Goal: Task Accomplishment & Management: Manage account settings

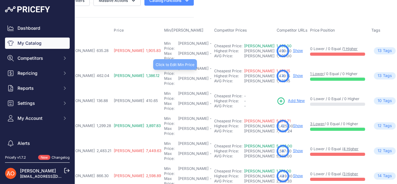
scroll to position [0, 201]
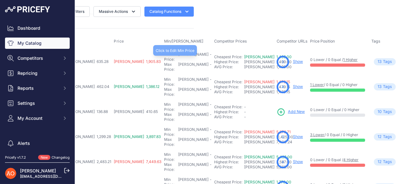
click at [178, 58] on div "[PERSON_NAME]" at bounding box center [193, 57] width 30 height 10
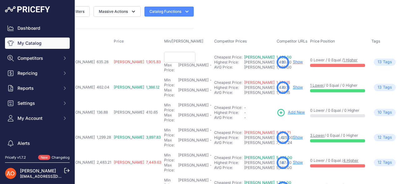
click at [163, 49] on td "Min Price: RON - Click to Edit Min Price Max Price: RON - Click to Edit Max Pri…" at bounding box center [188, 62] width 50 height 26
click at [163, 42] on th "Min/Max Price" at bounding box center [188, 41] width 50 height 16
click at [163, 33] on th "Min/Max Price" at bounding box center [188, 41] width 50 height 16
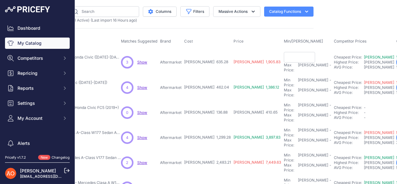
scroll to position [0, 80]
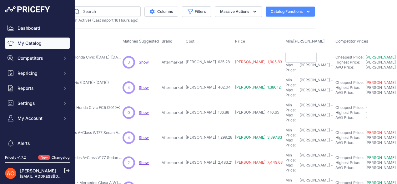
drag, startPoint x: 194, startPoint y: 58, endPoint x: 208, endPoint y: 60, distance: 14.5
click at [208, 60] on td "RON 635.28" at bounding box center [208, 62] width 49 height 26
click at [182, 21] on div "Import and manage your products ( 261 Active ) (Last import 16 Hours ago)" at bounding box center [157, 20] width 315 height 6
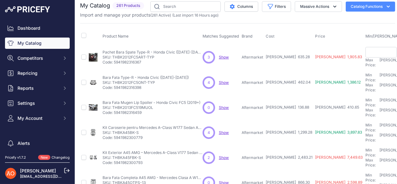
scroll to position [0, 0]
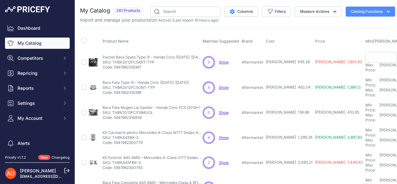
click at [205, 34] on th "Matches Suggested" at bounding box center [220, 41] width 39 height 16
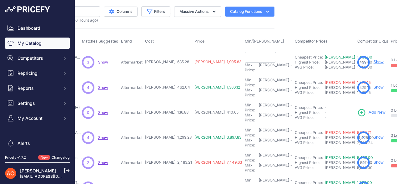
scroll to position [0, 120]
click at [245, 58] on input "text" at bounding box center [260, 57] width 31 height 11
type input "1,499.00"
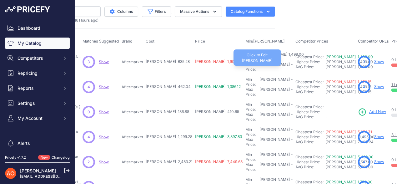
click at [260, 62] on div "[PERSON_NAME]" at bounding box center [275, 67] width 30 height 10
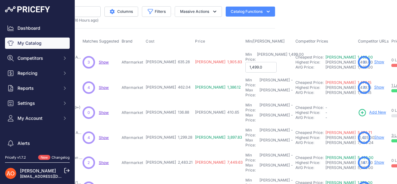
type input "1,499.00"
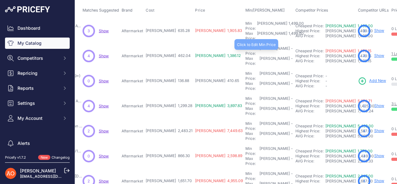
click at [290, 46] on div "-" at bounding box center [291, 51] width 3 height 10
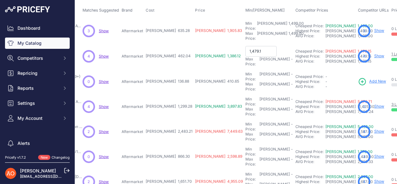
type input "1,479.15"
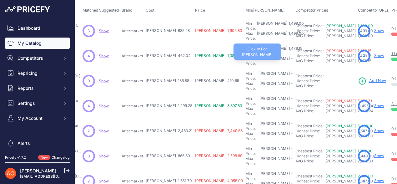
click at [245, 56] on div "Max Price: RON -" at bounding box center [269, 61] width 48 height 10
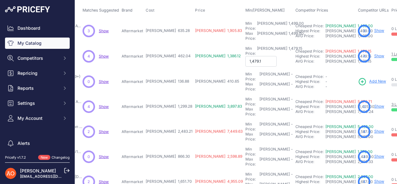
type input "1,479.15"
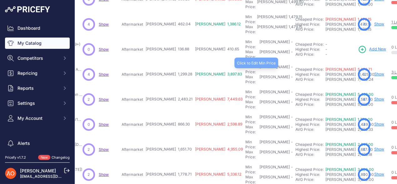
click at [245, 64] on div "Min Price: RON -" at bounding box center [269, 69] width 48 height 10
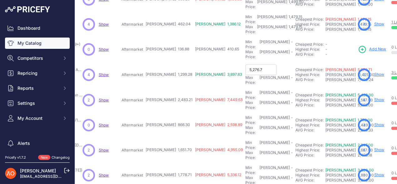
type input "5,276.71"
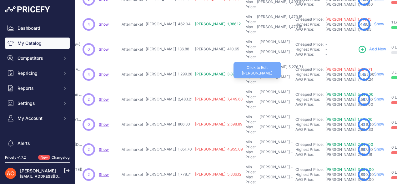
click at [245, 74] on div "Max Price: RON -" at bounding box center [269, 79] width 48 height 10
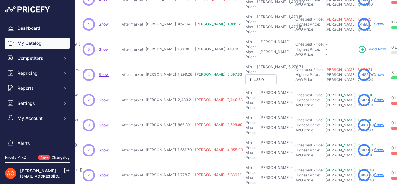
type input "11,425.00"
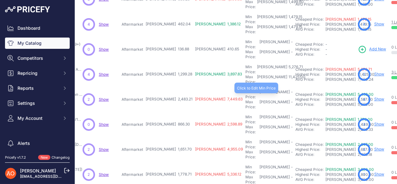
click at [245, 89] on div "Min Price: RON -" at bounding box center [269, 94] width 48 height 10
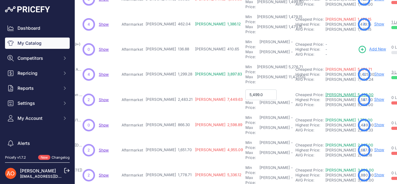
type input "5,499.00"
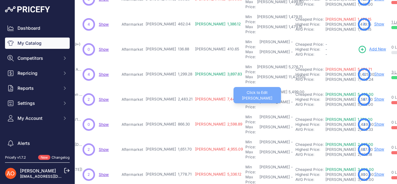
click at [245, 99] on div "Max Price: RON -" at bounding box center [269, 104] width 48 height 10
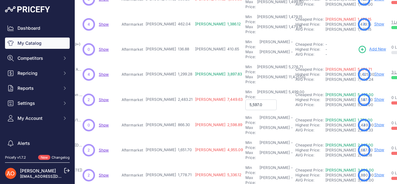
type input "5,597.00"
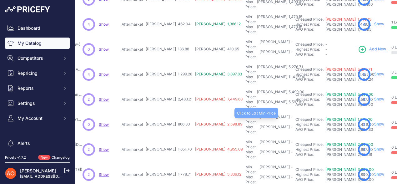
click at [290, 114] on div "-" at bounding box center [291, 119] width 3 height 10
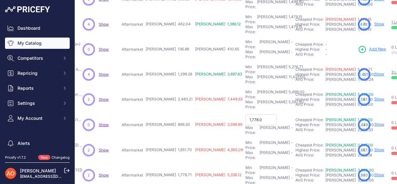
type input "1,778.00"
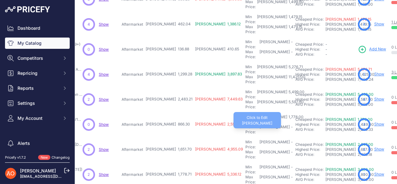
click at [245, 124] on div "Max Price: RON -" at bounding box center [269, 129] width 48 height 10
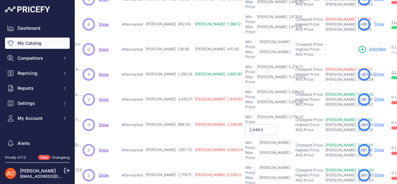
type input "2,449.00"
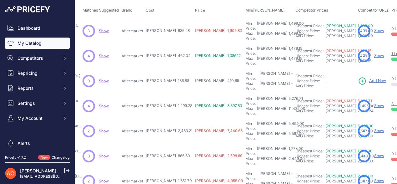
drag, startPoint x: 154, startPoint y: 27, endPoint x: 167, endPoint y: 28, distance: 13.2
click at [167, 28] on span "RON 635.28" at bounding box center [168, 30] width 44 height 5
drag, startPoint x: 184, startPoint y: 27, endPoint x: 195, endPoint y: 29, distance: 10.7
click at [195, 29] on span "RON 1,905.83" at bounding box center [218, 30] width 47 height 5
click at [194, 8] on th "Price" at bounding box center [219, 11] width 50 height 16
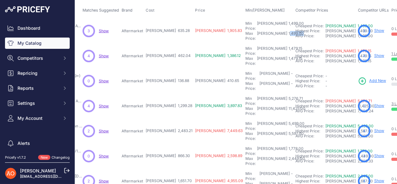
drag, startPoint x: 233, startPoint y: 30, endPoint x: 249, endPoint y: 33, distance: 16.3
click at [249, 33] on td "Min Price: RON 1,499.00 - Click to Edit Min Price 1499.00 Max Price: RON 1,499.…" at bounding box center [269, 30] width 50 height 25
drag, startPoint x: 156, startPoint y: 48, endPoint x: 167, endPoint y: 48, distance: 10.9
click at [167, 53] on span "RON 462.04" at bounding box center [168, 55] width 45 height 5
drag, startPoint x: 238, startPoint y: 43, endPoint x: 239, endPoint y: 54, distance: 10.9
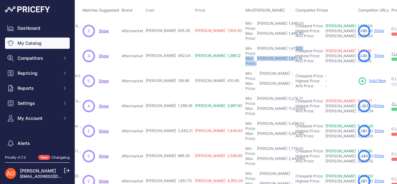
click at [244, 54] on td "Min Price: RON 1,479.15 - Click to Edit Min Price 1479.15 Max Price: RON 1,479.…" at bounding box center [269, 55] width 50 height 25
click at [194, 34] on td "RON 1,905.83" at bounding box center [219, 30] width 50 height 25
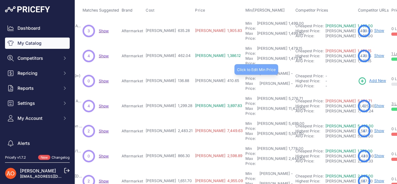
click at [245, 71] on div "Min Price: RON -" at bounding box center [269, 76] width 48 height 10
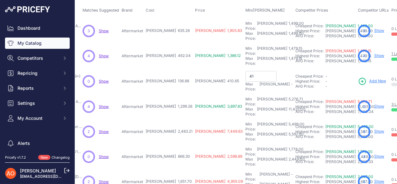
type input "4"
type input "250.00"
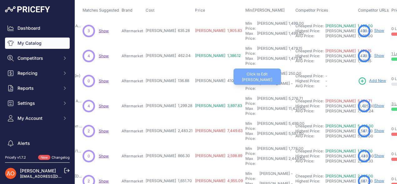
click at [290, 81] on div "-" at bounding box center [291, 86] width 3 height 10
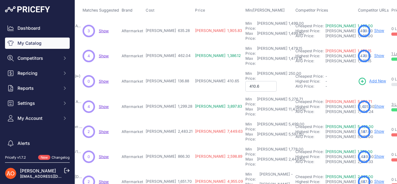
type input "410.65"
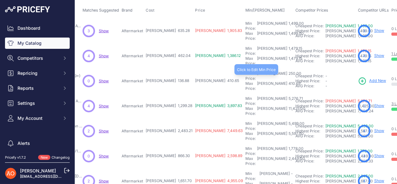
scroll to position [0, 120]
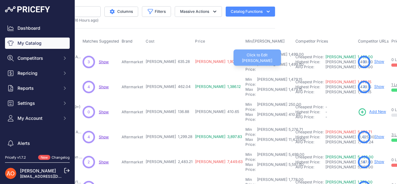
click at [287, 62] on div "1,499.00" at bounding box center [295, 67] width 17 height 10
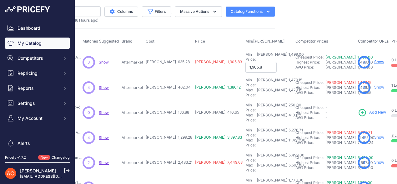
type input "1,905.83"
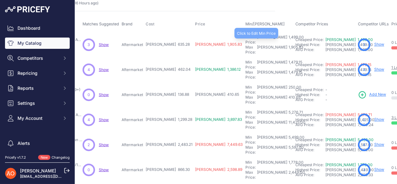
scroll to position [31, 120]
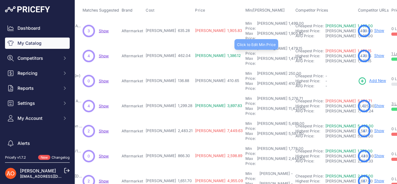
click at [287, 46] on div "1,479.15" at bounding box center [294, 51] width 15 height 10
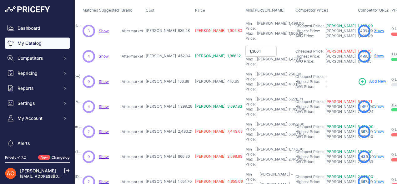
type input "1,386.12"
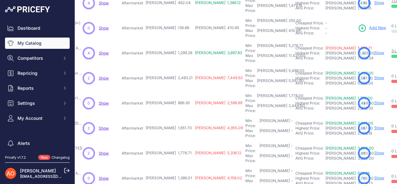
scroll to position [94, 120]
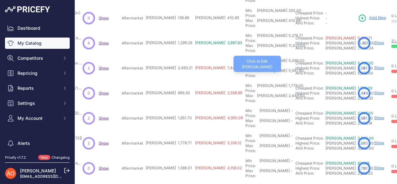
drag, startPoint x: 240, startPoint y: 48, endPoint x: 247, endPoint y: 48, distance: 7.2
click at [287, 68] on div "5,597.00" at bounding box center [295, 73] width 17 height 10
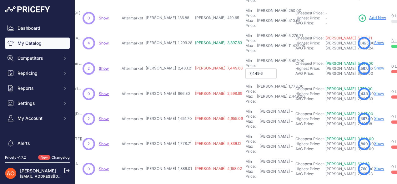
type input "7,449.63"
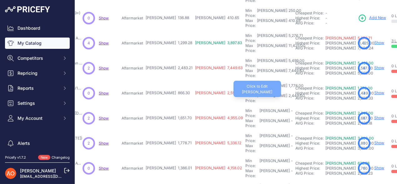
click at [287, 93] on div "2,449.00" at bounding box center [296, 98] width 18 height 10
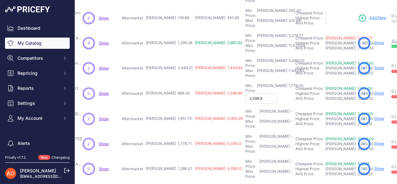
type input "2,598.89"
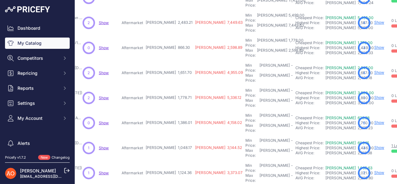
scroll to position [125, 120]
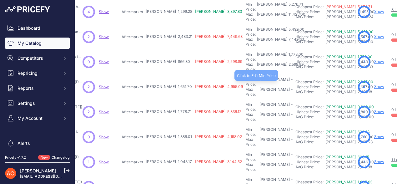
click at [290, 77] on div "-" at bounding box center [291, 82] width 3 height 10
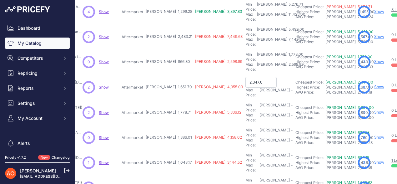
type input "2,347.00"
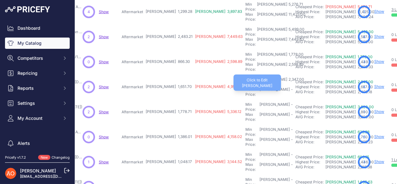
click at [290, 87] on div "-" at bounding box center [291, 92] width 3 height 10
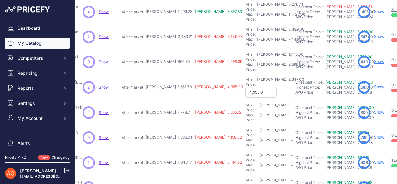
type input "4,955.09"
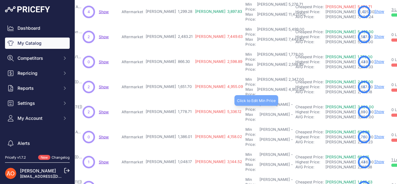
click at [245, 102] on div "Min Price: RON -" at bounding box center [269, 107] width 48 height 10
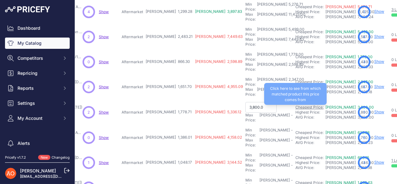
type input "3,800.00"
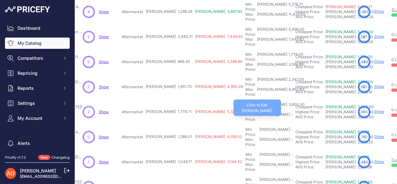
click at [245, 112] on div "Max Price: RON -" at bounding box center [269, 117] width 48 height 10
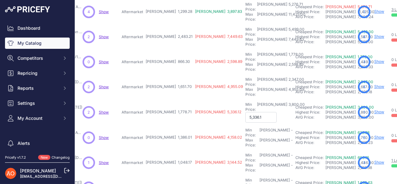
type input "5,336.12"
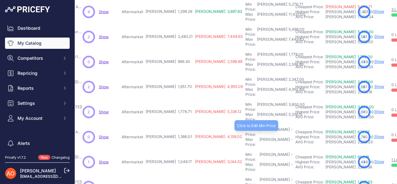
click at [245, 127] on div "Min Price: RON -" at bounding box center [269, 132] width 48 height 10
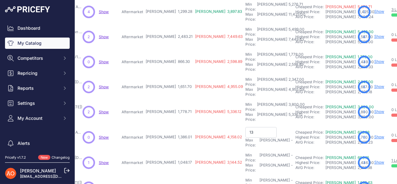
type input "1"
type input "1,400.00"
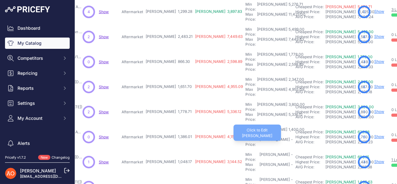
click at [245, 137] on div "Max Price: RON -" at bounding box center [269, 142] width 48 height 10
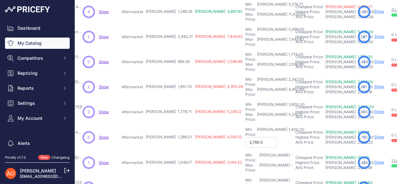
type input "2,760.00"
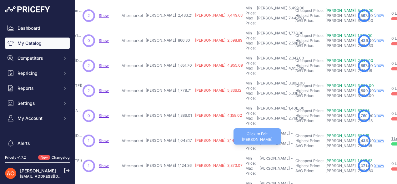
scroll to position [156, 120]
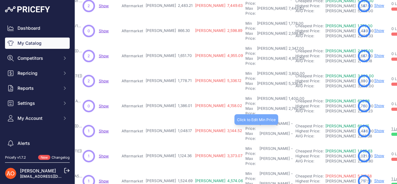
click at [245, 121] on div "Min Price: RON -" at bounding box center [269, 126] width 48 height 10
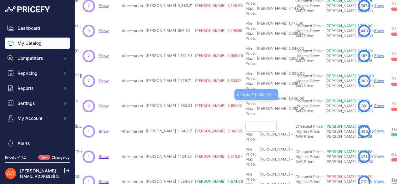
click at [287, 96] on div "1,400.00" at bounding box center [295, 101] width 17 height 10
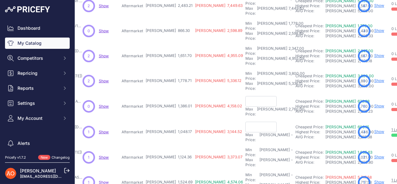
drag, startPoint x: 155, startPoint y: 64, endPoint x: 172, endPoint y: 62, distance: 17.1
click at [172, 93] on tr "Kit Complet Bara Fata RS7 - Audi A7 4G8 (2009-2014) Show" at bounding box center [240, 106] width 561 height 26
click at [245, 96] on input "text" at bounding box center [260, 101] width 31 height 11
drag, startPoint x: 182, startPoint y: 63, endPoint x: 195, endPoint y: 65, distance: 12.9
click at [195, 103] on span "RON 4,158.02" at bounding box center [218, 105] width 47 height 5
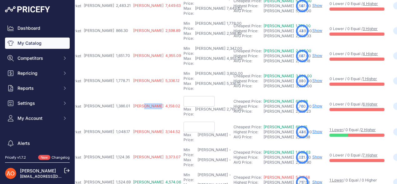
scroll to position [156, 201]
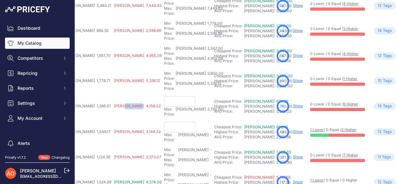
click at [293, 103] on link "Show" at bounding box center [298, 105] width 10 height 5
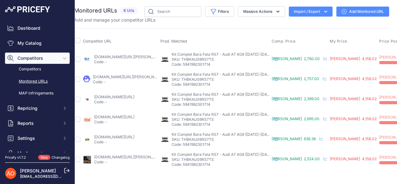
scroll to position [0, 79]
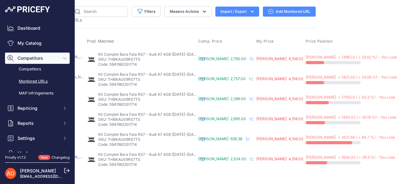
drag, startPoint x: 189, startPoint y: 178, endPoint x: 165, endPoint y: 177, distance: 23.8
click at [151, 172] on div "Close You are not connected to the internet." at bounding box center [158, 92] width 325 height 184
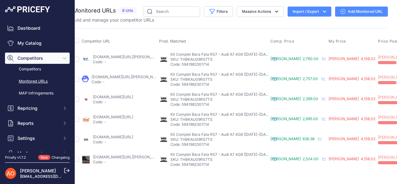
scroll to position [0, 0]
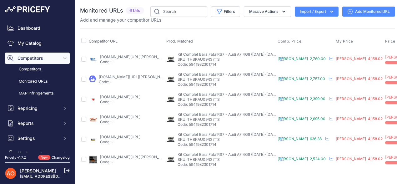
click at [140, 138] on link "autotuningeurope.com/products/front-bumper-with-central-grille-suitable-for-aud…" at bounding box center [120, 136] width 40 height 5
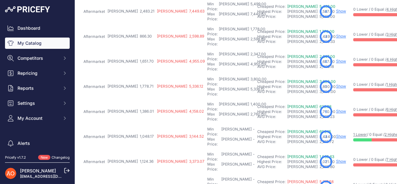
scroll to position [156, 158]
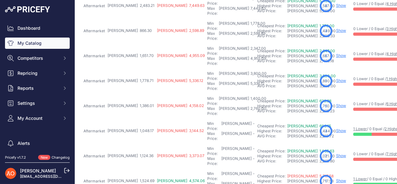
drag, startPoint x: 117, startPoint y: 63, endPoint x: 131, endPoint y: 63, distance: 14.1
click at [131, 93] on td "RON 1,386.01" at bounding box center [130, 105] width 49 height 25
click at [336, 103] on link "Show" at bounding box center [341, 105] width 10 height 5
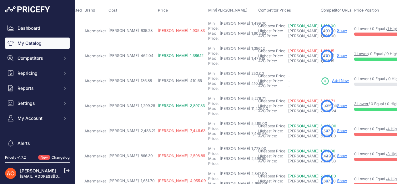
scroll to position [63, 157]
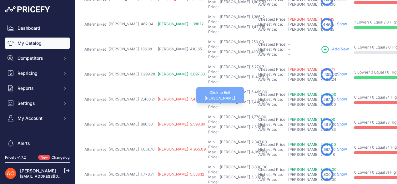
click at [250, 99] on div "7,449.63" at bounding box center [258, 104] width 17 height 10
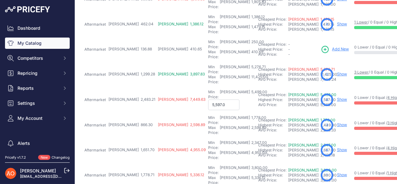
type input "5,597.00"
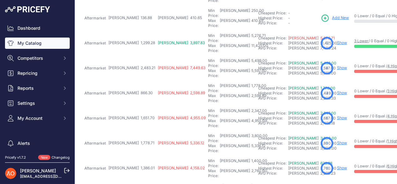
scroll to position [125, 157]
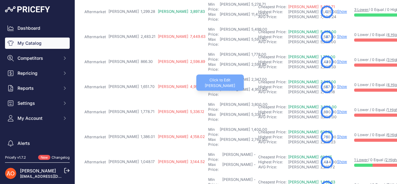
click at [250, 87] on div "4,955.09" at bounding box center [258, 92] width 17 height 10
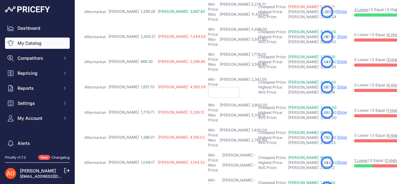
type input "3"
type input "2"
type input "2,657.00"
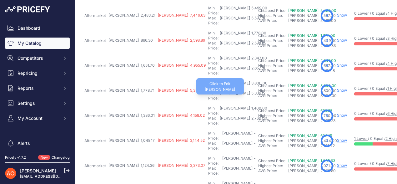
scroll to position [156, 157]
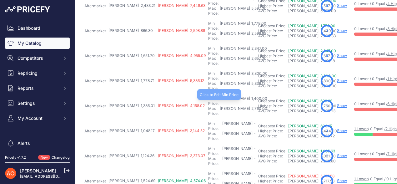
click at [250, 96] on div "1,400.00" at bounding box center [258, 101] width 17 height 10
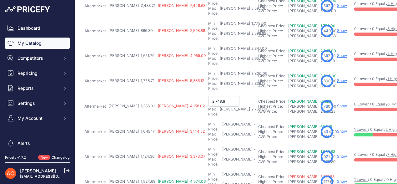
type input "2,749.89"
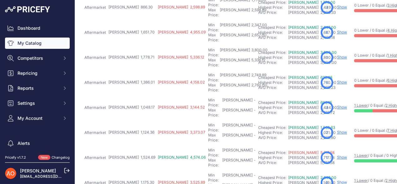
scroll to position [188, 157]
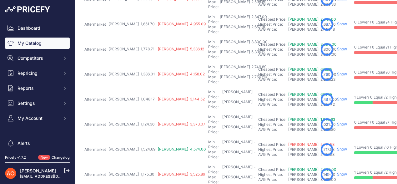
click at [337, 97] on link "Show" at bounding box center [342, 99] width 10 height 5
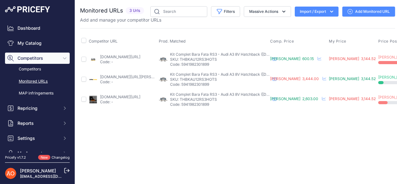
click at [114, 55] on link "[DOMAIN_NAME][URL]" at bounding box center [120, 56] width 40 height 5
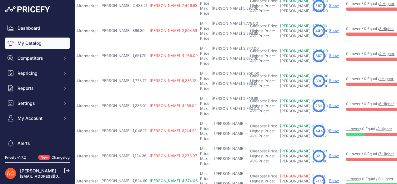
scroll to position [125, 165]
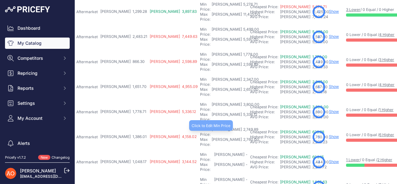
click at [242, 127] on div "2,749.89" at bounding box center [250, 132] width 16 height 10
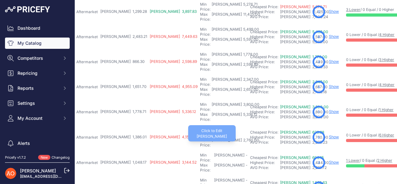
click at [242, 138] on div "2,760.00" at bounding box center [250, 143] width 17 height 10
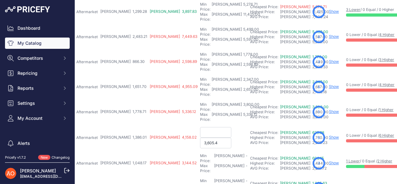
type input "3,605.40"
click at [200, 127] on input "text" at bounding box center [215, 132] width 31 height 11
type input "2,399.00"
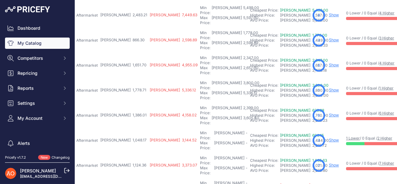
scroll to position [156, 165]
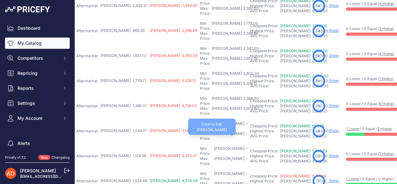
click at [200, 131] on div "Max Price: RON -" at bounding box center [224, 136] width 48 height 10
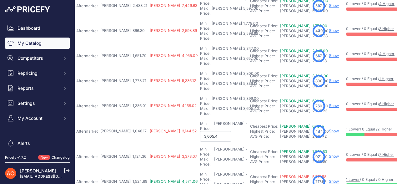
type input "3,605.40"
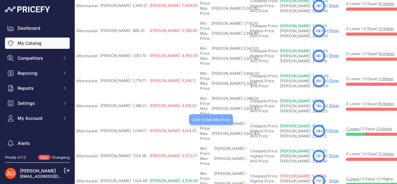
click at [245, 121] on div "-" at bounding box center [246, 126] width 3 height 10
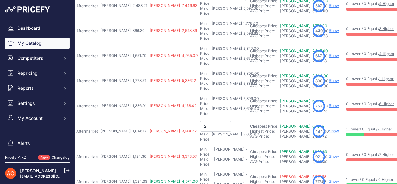
type input "2"
type input "2,603.00"
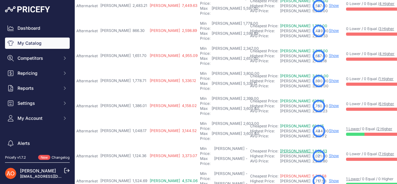
scroll to position [188, 165]
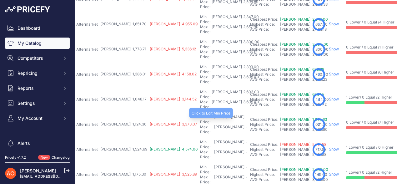
click at [200, 114] on div "Min Price: RON -" at bounding box center [224, 119] width 48 height 10
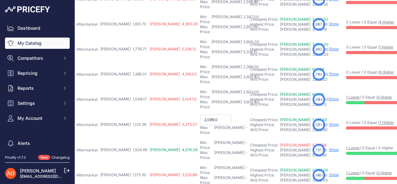
type input "2,099.00"
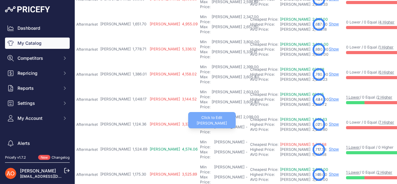
click at [200, 124] on div "Max Price: RON -" at bounding box center [224, 129] width 48 height 10
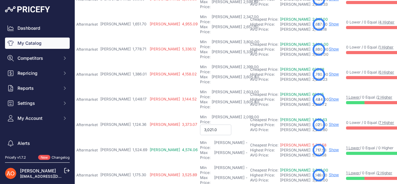
type input "3,021.00"
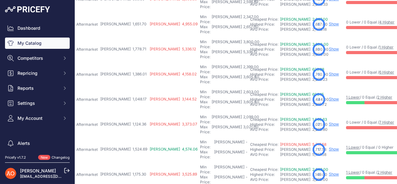
scroll to position [195, 165]
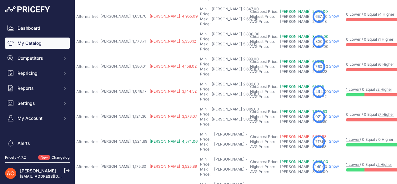
drag, startPoint x: 290, startPoint y: 82, endPoint x: 192, endPoint y: 81, distance: 97.9
click at [200, 132] on div "Min Price: RON -" at bounding box center [224, 137] width 48 height 10
type input "4,574.06"
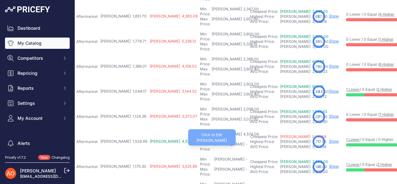
click at [200, 142] on div "Max Price: RON -" at bounding box center [224, 147] width 48 height 10
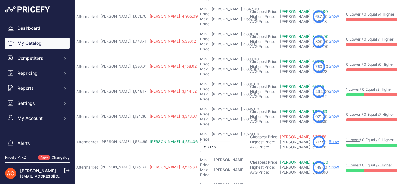
type input "5,717.58"
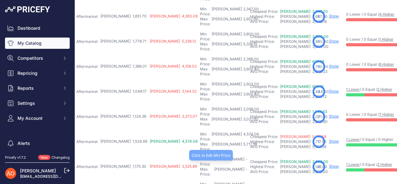
click at [245, 157] on div "-" at bounding box center [246, 162] width 3 height 10
type input "2,349.00"
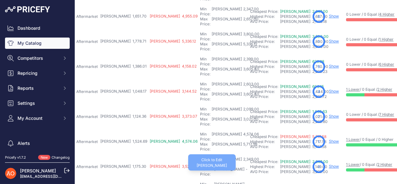
click at [200, 167] on div "Max Price: RON -" at bounding box center [224, 172] width 48 height 10
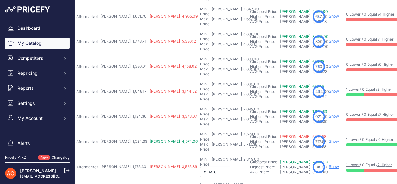
type input "5,149.00"
click at [200, 182] on div "Min Price: RON -" at bounding box center [224, 187] width 48 height 10
type input "2,349.00"
type input "5,149.00"
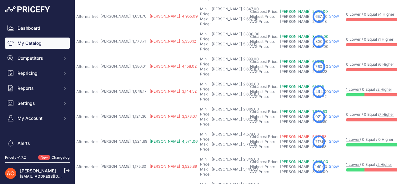
type input "3"
type input "2,852.18"
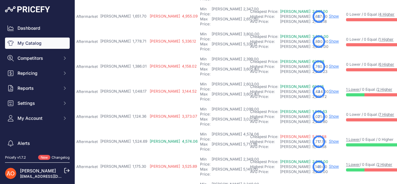
type input "3,190.00"
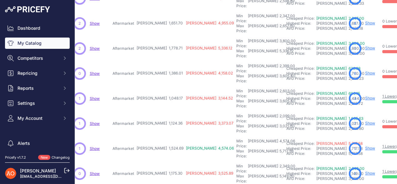
scroll to position [195, 129]
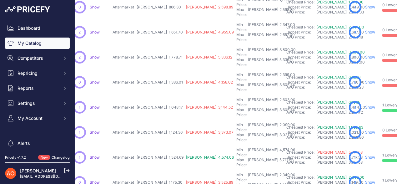
scroll to position [211, 129]
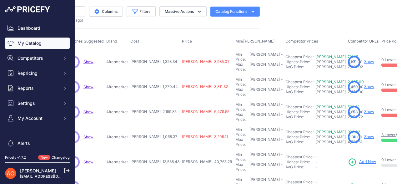
scroll to position [0, 136]
click at [235, 54] on div "Min Price: RON -" at bounding box center [259, 57] width 48 height 10
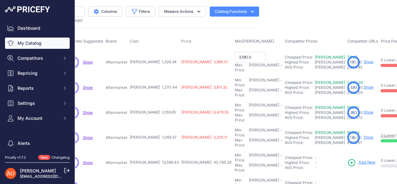
type input "3,190.00"
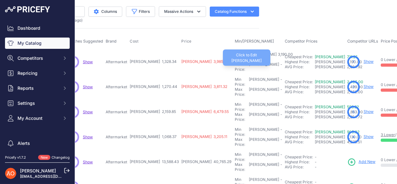
click at [235, 62] on div "Max Price: RON -" at bounding box center [259, 67] width 48 height 10
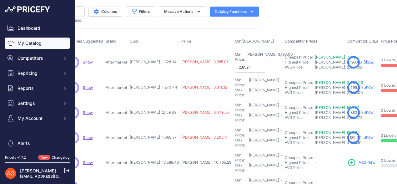
type input "2,852.18"
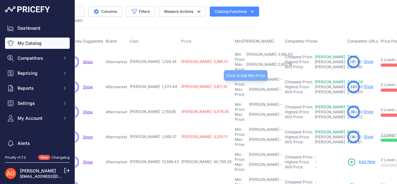
click at [235, 77] on div "Min Price: RON -" at bounding box center [259, 82] width 48 height 10
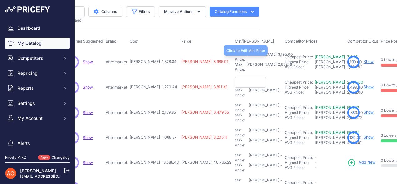
click at [277, 56] on div "3,190.00" at bounding box center [285, 57] width 16 height 10
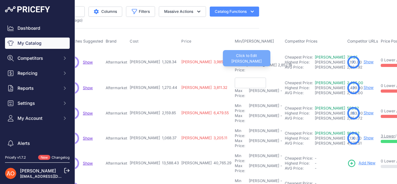
type input "3,190.00"
click at [277, 63] on div "2,852.18" at bounding box center [284, 68] width 15 height 10
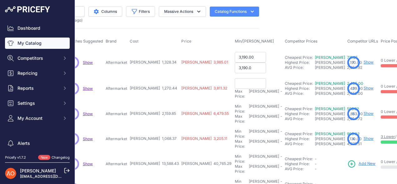
type input "3,190.00"
click at [235, 55] on input "3,190.00" at bounding box center [250, 57] width 31 height 11
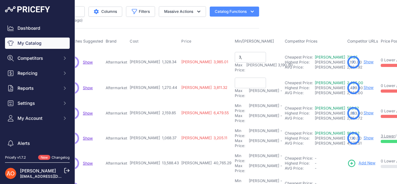
type input "3"
type input "2,852.18"
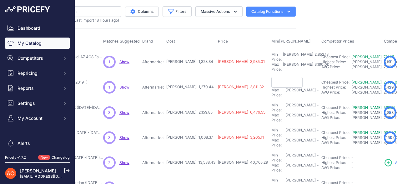
scroll to position [0, 98]
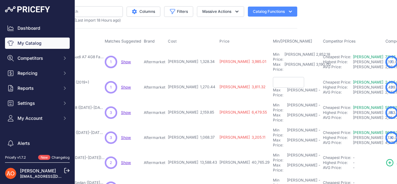
click at [273, 77] on input "text" at bounding box center [288, 82] width 31 height 11
type input "2,405.00"
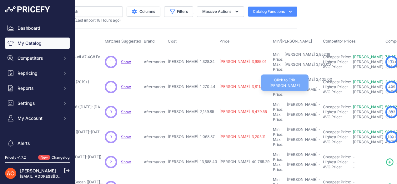
click at [273, 87] on div "Max Price: RON -" at bounding box center [297, 92] width 48 height 10
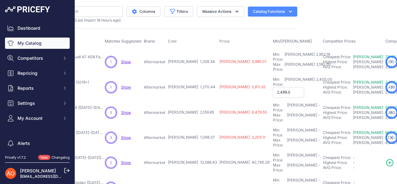
type input "2,499.00"
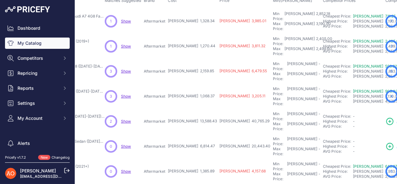
scroll to position [31, 98]
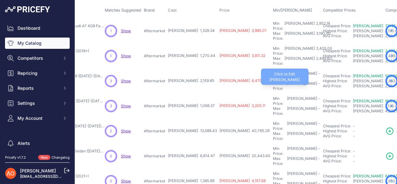
click at [273, 81] on div "Max Price: RON -" at bounding box center [297, 86] width 48 height 10
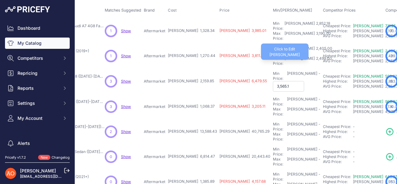
type input "3,565.14"
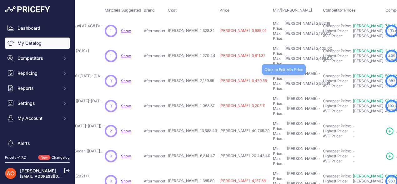
click at [273, 71] on div "Min Price: RON -" at bounding box center [297, 76] width 48 height 10
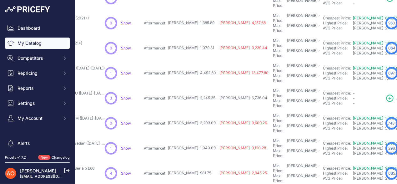
scroll to position [196, 98]
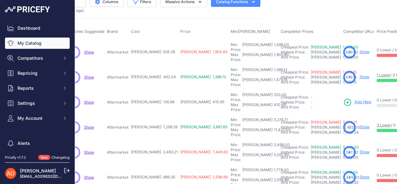
scroll to position [8, 135]
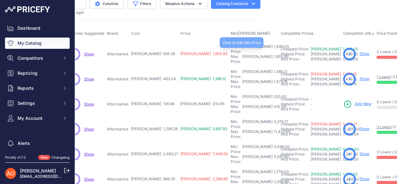
click at [273, 48] on div "1,499.00" at bounding box center [281, 49] width 17 height 10
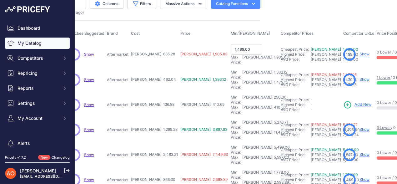
click at [230, 33] on th "Min/Max Price" at bounding box center [255, 34] width 50 height 16
click at [231, 49] on input "1,499.00" at bounding box center [246, 49] width 31 height 11
type input "952.00"
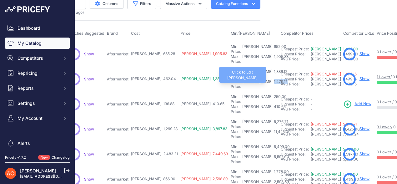
drag, startPoint x: 218, startPoint y: 74, endPoint x: 234, endPoint y: 74, distance: 15.6
click at [234, 79] on div "Max Price: RON 1,479.15 -" at bounding box center [255, 84] width 48 height 10
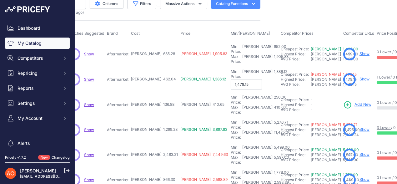
drag, startPoint x: 141, startPoint y: 73, endPoint x: 155, endPoint y: 73, distance: 14.1
click at [155, 73] on td "RON 462.04" at bounding box center [154, 80] width 49 height 26
click at [273, 69] on div "1,386.12" at bounding box center [280, 74] width 15 height 10
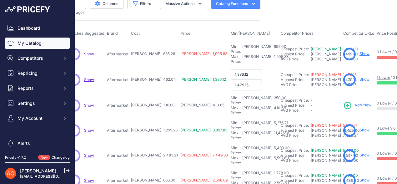
click at [231, 80] on input "1,479.15" at bounding box center [246, 85] width 31 height 11
click at [231, 69] on input "1,386.12" at bounding box center [246, 74] width 31 height 11
type input "693.06"
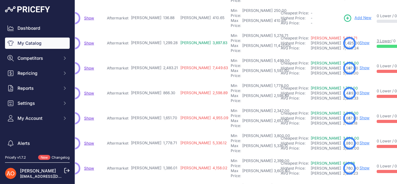
scroll to position [63, 135]
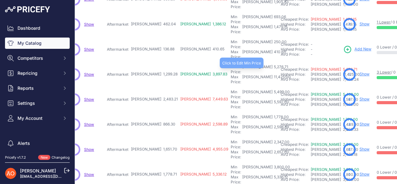
click at [273, 64] on div "5,276.71" at bounding box center [281, 69] width 16 height 10
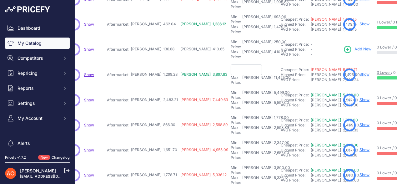
click at [231, 64] on input "text" at bounding box center [246, 69] width 31 height 11
click at [231, 64] on input "19" at bounding box center [246, 69] width 31 height 11
type input "1,948.92"
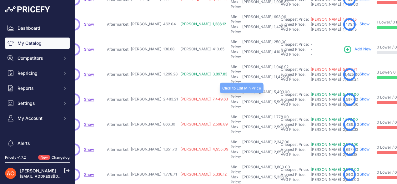
click at [273, 89] on div "5,499.00" at bounding box center [281, 94] width 17 height 10
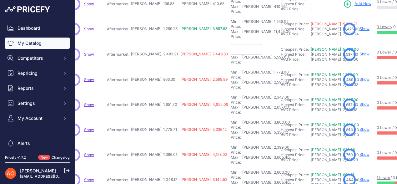
scroll to position [39, 135]
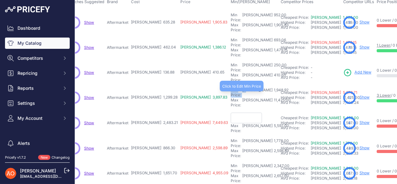
drag, startPoint x: 187, startPoint y: 76, endPoint x: 210, endPoint y: 76, distance: 23.1
click at [231, 88] on div "Min Price: RON 1,948.92 -" at bounding box center [255, 93] width 48 height 10
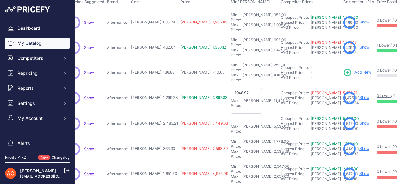
type input "1,948.92"
drag, startPoint x: 139, startPoint y: 79, endPoint x: 156, endPoint y: 79, distance: 17.2
click at [156, 85] on td "RON 1,299.28" at bounding box center [154, 98] width 49 height 26
click at [230, 67] on td "Min Price: RON 250.00 - Click to Edit Min Price 250.00 Max Price: RON 410.65 - …" at bounding box center [255, 72] width 50 height 25
click at [231, 88] on input "1,948.92" at bounding box center [246, 93] width 31 height 11
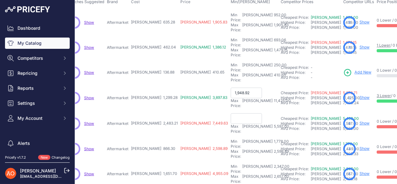
click at [230, 66] on td "Min Price: RON 250.00 - Click to Edit Min Price 250.00 Max Price: RON 410.65 - …" at bounding box center [255, 72] width 50 height 25
click at [231, 88] on input "1,948.92" at bounding box center [246, 93] width 31 height 11
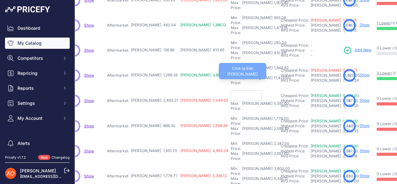
scroll to position [71, 135]
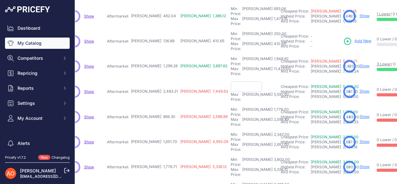
click at [231, 81] on input "text" at bounding box center [246, 86] width 31 height 11
type input "3"
type input "3,724.81"
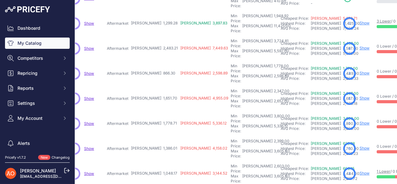
scroll to position [134, 135]
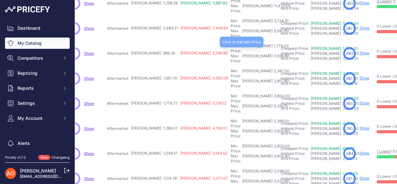
click at [273, 43] on div "1,778.00" at bounding box center [281, 48] width 16 height 10
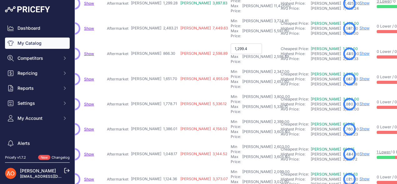
type input "1,299.45"
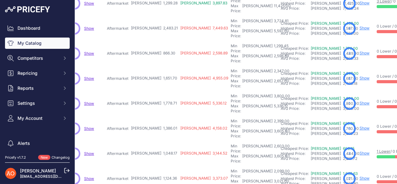
click at [230, 66] on td "Min Price: RON 2,347.00 - Click to Edit Min Price 2,347.00 Max Price: RON 2,657…" at bounding box center [255, 78] width 50 height 25
click at [273, 68] on div "2,347.00" at bounding box center [281, 73] width 17 height 10
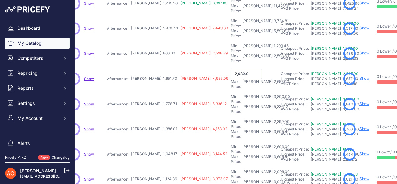
type input "2,080.00"
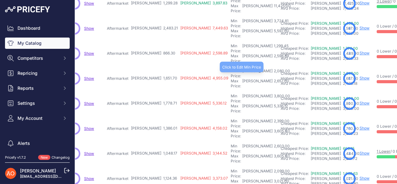
click at [273, 68] on div "2,080.00" at bounding box center [282, 73] width 18 height 10
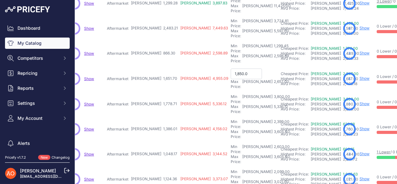
type input "1,850.00"
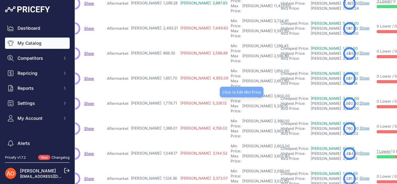
click at [273, 93] on div "3,800.00" at bounding box center [282, 98] width 18 height 10
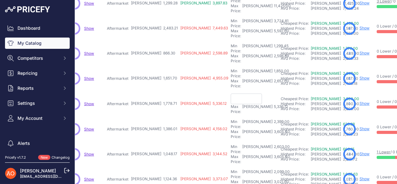
click at [231, 93] on input "text" at bounding box center [246, 98] width 31 height 11
type input "2,668.06"
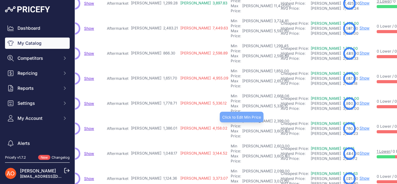
click at [273, 119] on div "2,399.00" at bounding box center [281, 124] width 17 height 10
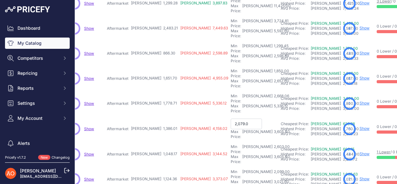
type input "2,079.01"
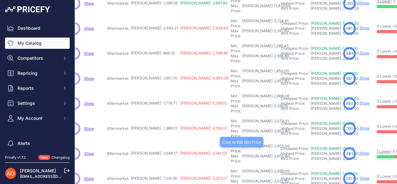
click at [273, 144] on div "2,603.00" at bounding box center [281, 149] width 17 height 10
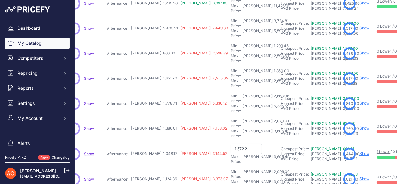
type input "1,572.25"
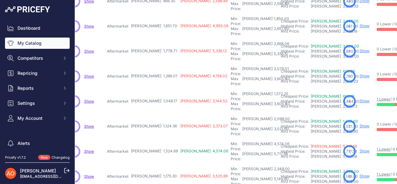
scroll to position [195, 135]
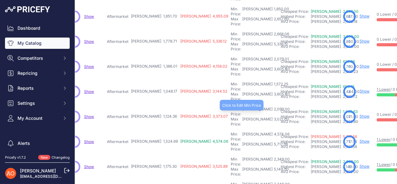
click at [273, 107] on div "2,099.00" at bounding box center [281, 112] width 17 height 10
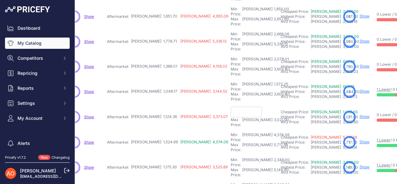
click at [231, 107] on input "text" at bounding box center [246, 112] width 31 height 11
type input "1,686.54"
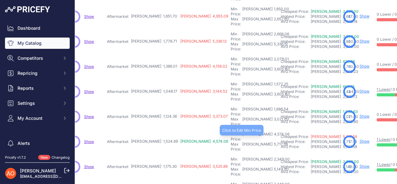
click at [273, 132] on div "4,574.06" at bounding box center [281, 137] width 17 height 10
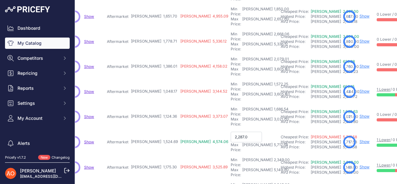
type input "2,287.03"
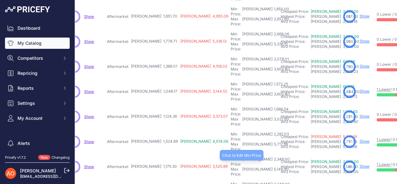
click at [273, 157] on div "2,349.00" at bounding box center [281, 162] width 17 height 10
type input "1,762.95"
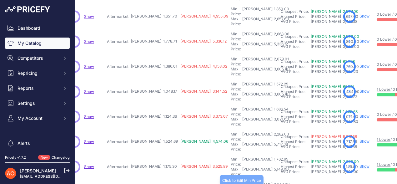
click at [273, 182] on div "2,349.00" at bounding box center [281, 187] width 17 height 10
type input "1,732.48"
type input "2,096.17"
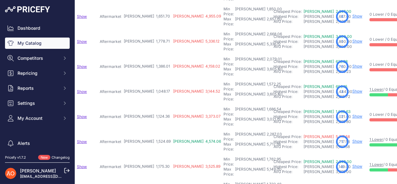
scroll to position [195, 149]
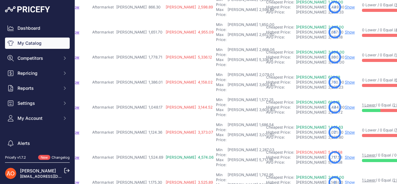
scroll to position [211, 149]
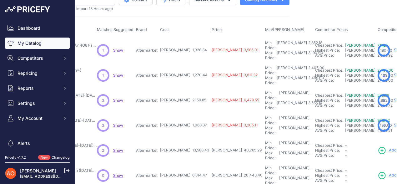
scroll to position [0, 106]
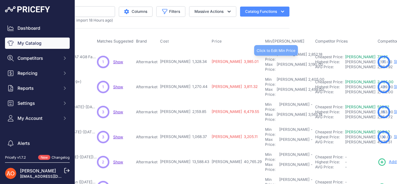
click at [307, 55] on div "2,852.18" at bounding box center [314, 57] width 15 height 10
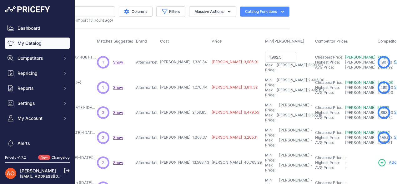
type input "1,992.51"
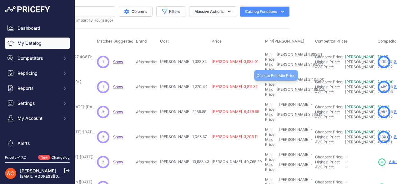
click at [307, 77] on div "2,405.00" at bounding box center [316, 82] width 18 height 10
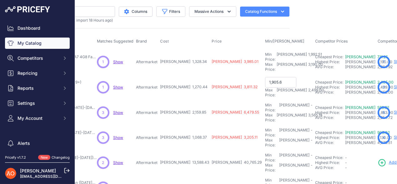
type input "1,905.66"
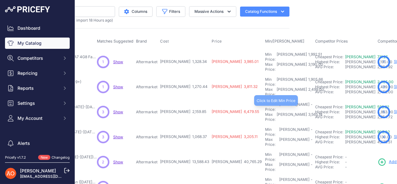
click at [265, 102] on div "Min Price: RON -" at bounding box center [289, 107] width 48 height 10
type input "2,250.00"
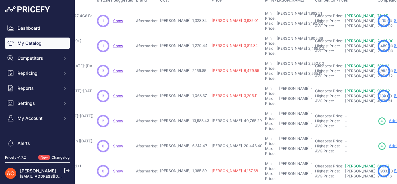
scroll to position [31, 106]
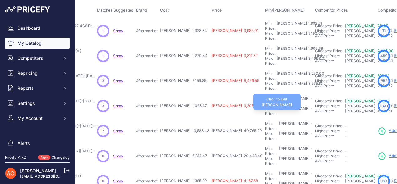
click at [265, 106] on div "Max Price: RON -" at bounding box center [289, 111] width 48 height 10
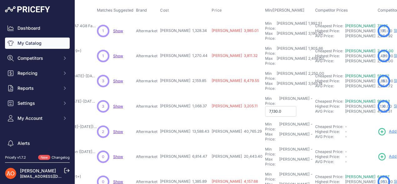
type input "7,130.00"
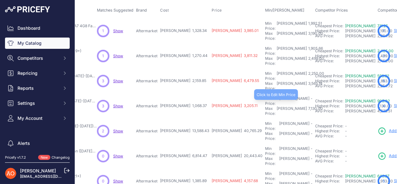
click at [265, 96] on div "Min Price: RON -" at bounding box center [289, 101] width 48 height 10
type input "1"
type input "1,602.55"
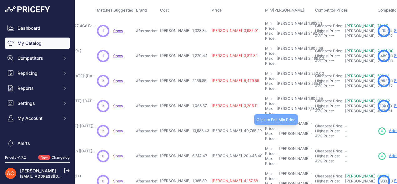
scroll to position [63, 106]
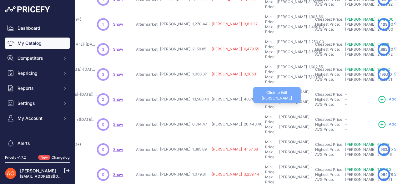
click at [265, 99] on div "Max Price: RON -" at bounding box center [289, 104] width 48 height 10
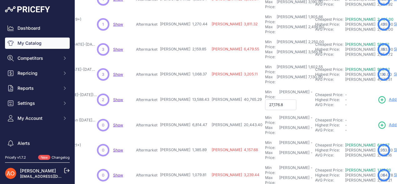
type input "27,176.86"
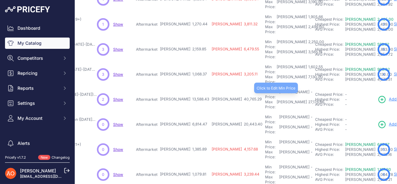
click at [265, 89] on div "Min Price: RON -" at bounding box center [289, 94] width 48 height 10
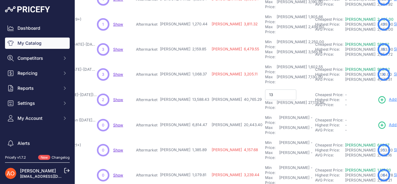
type input "1"
type input "20,382.64"
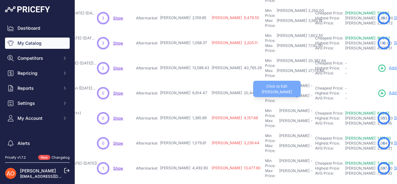
click at [265, 93] on div "Max Price: RON -" at bounding box center [289, 98] width 48 height 10
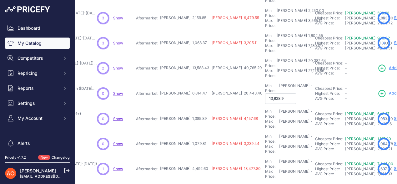
type input "13,628.94"
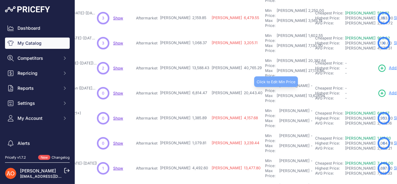
click at [265, 83] on div "Min Price: RON -" at bounding box center [289, 88] width 48 height 10
type input "10,221.70"
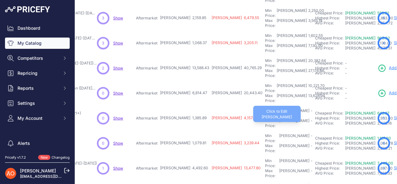
click at [265, 118] on div "Max Price: RON -" at bounding box center [289, 123] width 48 height 10
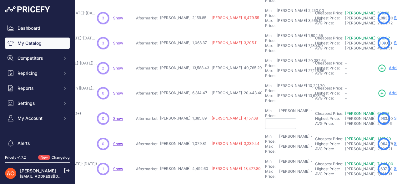
click at [265, 118] on input "text" at bounding box center [280, 123] width 31 height 11
type input "2,933.00"
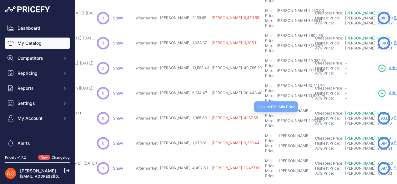
click at [265, 108] on div "Min Price: RON -" at bounding box center [289, 113] width 48 height 10
type input "2,078.83"
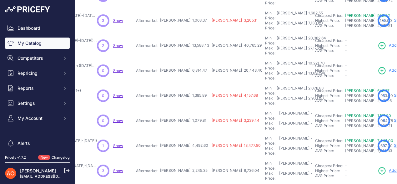
scroll to position [125, 106]
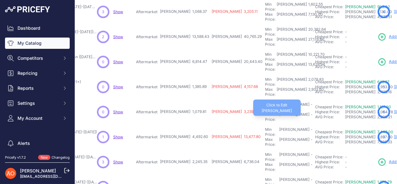
click at [265, 112] on div "Max Price: RON -" at bounding box center [289, 117] width 48 height 10
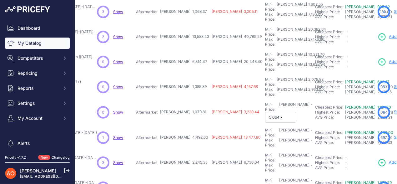
type input "5,064.78"
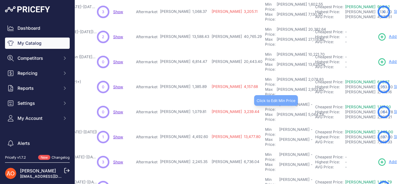
click at [265, 102] on div "Min Price: RON -" at bounding box center [289, 107] width 48 height 10
click at [265, 102] on input "text" at bounding box center [280, 107] width 31 height 11
type input "1,100.00"
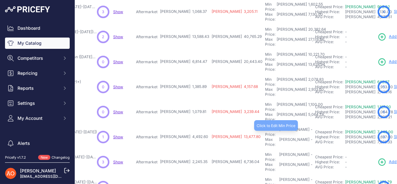
click at [265, 127] on div "Min Price: RON -" at bounding box center [289, 132] width 48 height 10
type input "6,738.9"
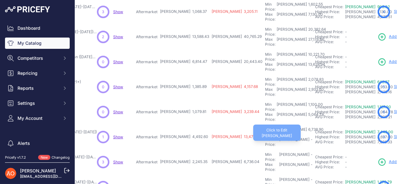
click at [265, 137] on div "Max Price: RON -" at bounding box center [289, 142] width 48 height 10
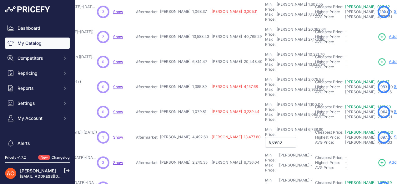
type input "8,697.00"
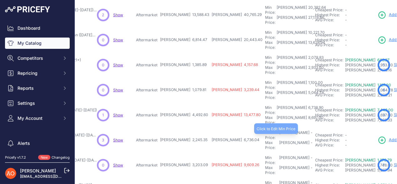
scroll to position [156, 106]
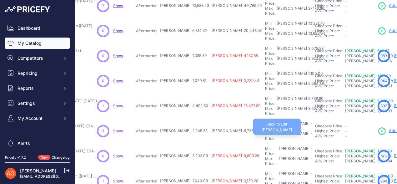
click at [265, 131] on div "Max Price: RON -" at bounding box center [289, 136] width 48 height 10
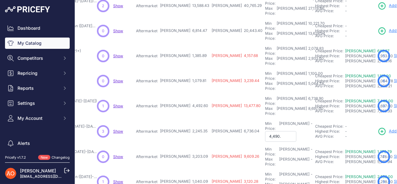
type input "4,490.7"
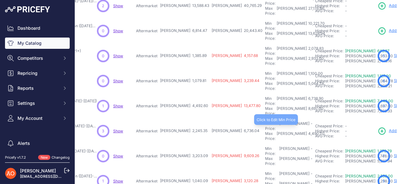
click at [265, 121] on div "Min Price: RON -" at bounding box center [289, 126] width 48 height 10
type input "3,368.02"
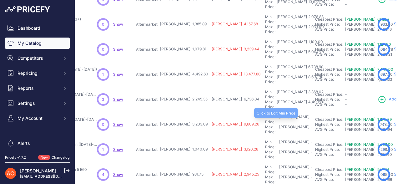
click at [265, 114] on div "Min Price: RON -" at bounding box center [289, 119] width 48 height 10
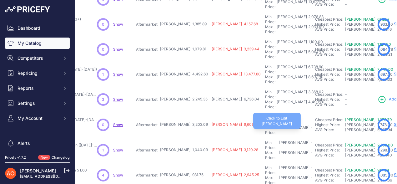
click at [310, 125] on div "-" at bounding box center [311, 130] width 3 height 10
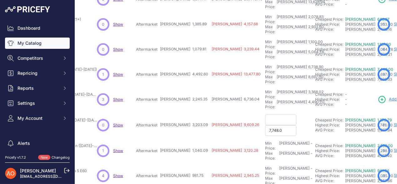
type input "7,748.00"
click at [265, 114] on input "text" at bounding box center [280, 119] width 31 height 11
type input "4,804.63"
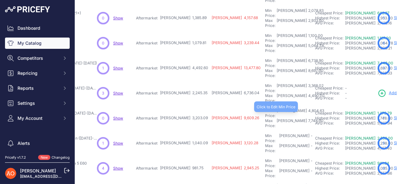
scroll to position [195, 106]
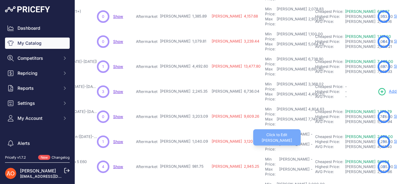
click at [265, 142] on div "Max Price: RON -" at bounding box center [289, 147] width 48 height 10
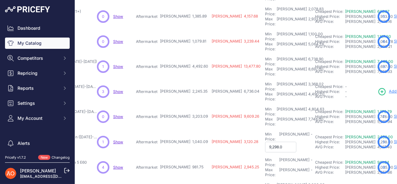
type input "9,298.00"
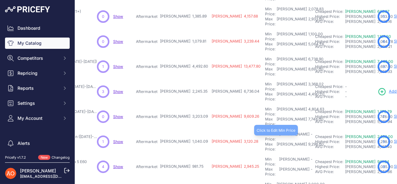
click at [265, 132] on div "Min Price: RON -" at bounding box center [289, 137] width 48 height 10
click at [265, 132] on input "text" at bounding box center [280, 137] width 31 height 11
type input "1,560.13"
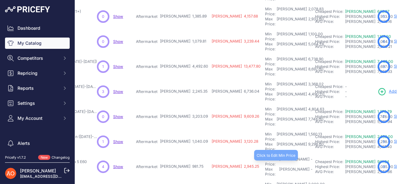
click at [265, 157] on div "Min Price: RON -" at bounding box center [289, 162] width 48 height 10
click at [265, 157] on input "text" at bounding box center [280, 162] width 31 height 11
type input "1,472.62"
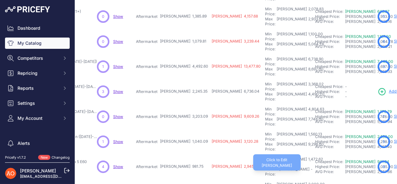
click at [265, 167] on div "Max Price: RON -" at bounding box center [289, 172] width 48 height 10
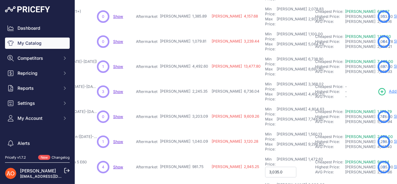
type input "3,035.00"
click at [307, 182] on div "2,000.00" at bounding box center [316, 187] width 18 height 10
type input "1,422.3"
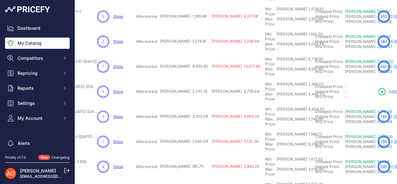
type input "822.99"
type input "1,699.00"
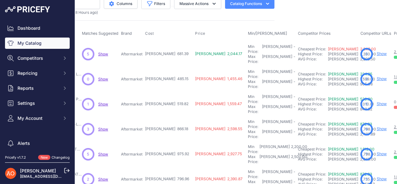
scroll to position [0, 121]
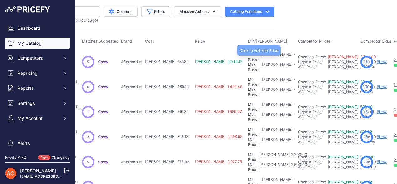
click at [248, 56] on div "Min Price: RON -" at bounding box center [272, 57] width 48 height 10
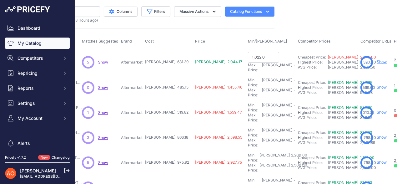
type input "1,022.08"
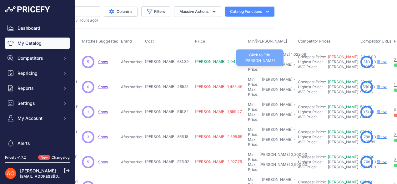
click at [248, 62] on div "Max Price: RON -" at bounding box center [272, 67] width 48 height 10
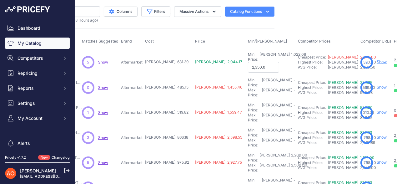
type input "2,350.00"
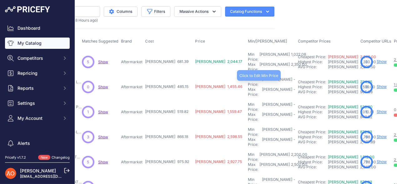
click at [248, 77] on div "Min Price: RON -" at bounding box center [272, 82] width 48 height 10
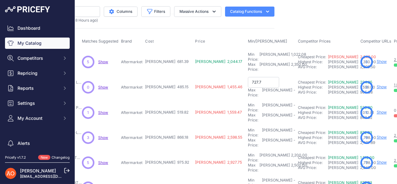
type input "727.72"
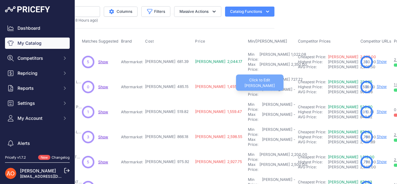
click at [248, 87] on div "Max Price: RON -" at bounding box center [272, 92] width 48 height 10
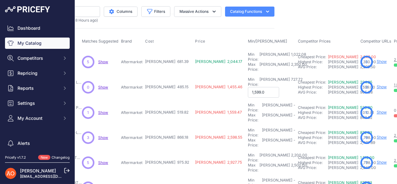
type input "1,599.00"
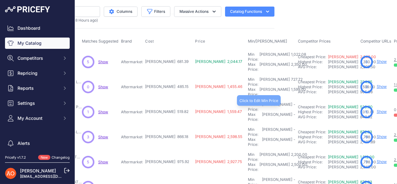
click at [248, 102] on div "Min Price: RON -" at bounding box center [272, 107] width 48 height 10
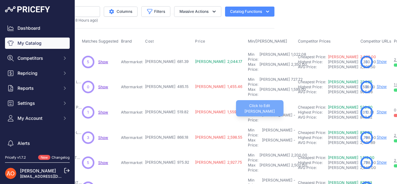
click at [248, 113] on div "Max Price: RON -" at bounding box center [272, 118] width 48 height 10
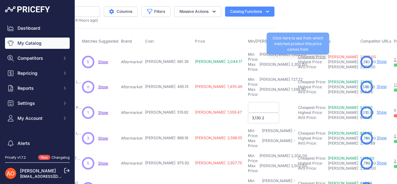
type input "3,130.20"
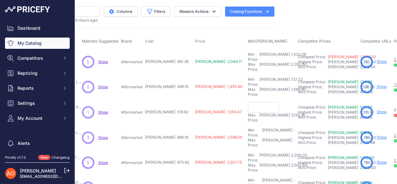
click at [248, 102] on input "text" at bounding box center [263, 107] width 31 height 11
type input "779.73"
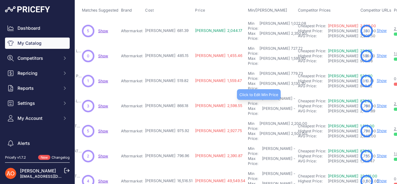
click at [248, 96] on div "Min Price: RON -" at bounding box center [272, 101] width 48 height 10
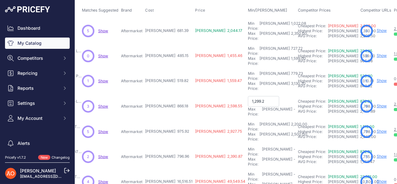
type input "1,299.27"
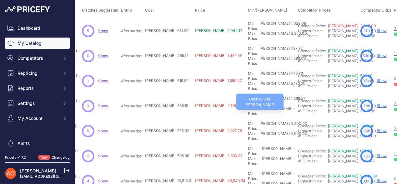
click at [248, 106] on div "Max Price: RON -" at bounding box center [272, 111] width 48 height 10
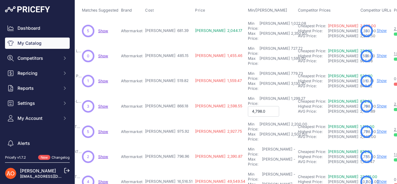
type input "4,798.00"
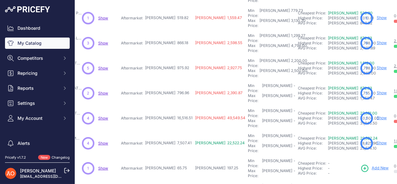
scroll to position [63, 121]
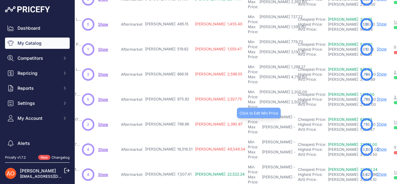
click at [248, 114] on div "Min Price: RON -" at bounding box center [272, 119] width 48 height 10
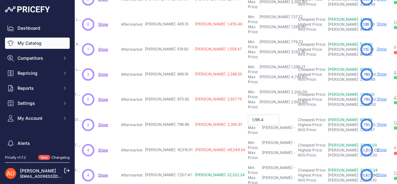
type input "1,195.44"
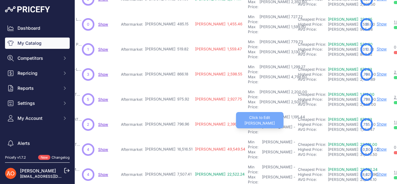
click at [248, 124] on div "Max Price: RON -" at bounding box center [272, 129] width 48 height 10
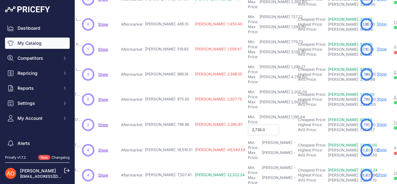
type input "2,735.00"
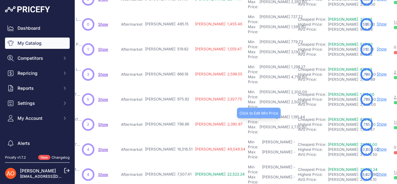
scroll to position [94, 121]
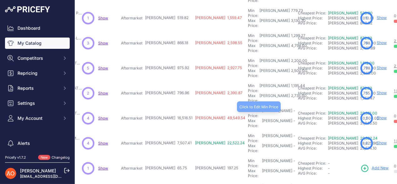
click at [248, 108] on div "Min Price: RON -" at bounding box center [272, 113] width 48 height 10
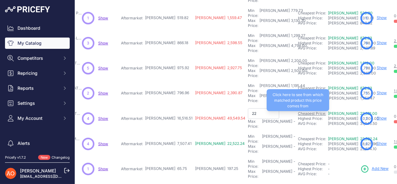
type input "2"
type input "1"
type input "19,500.00"
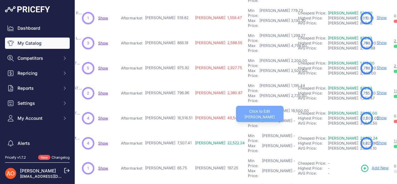
click at [248, 118] on div "Max Price: RON -" at bounding box center [272, 123] width 48 height 10
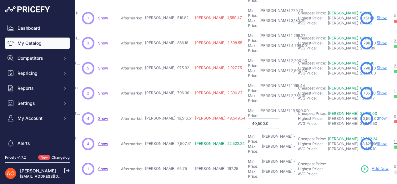
type input "40,500.00"
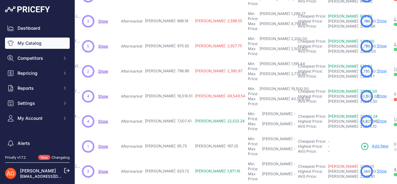
scroll to position [125, 121]
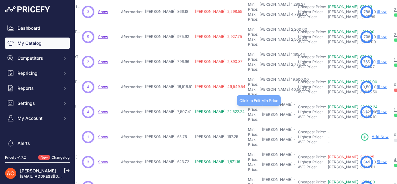
click at [248, 102] on div "Min Price: RON -" at bounding box center [272, 107] width 48 height 10
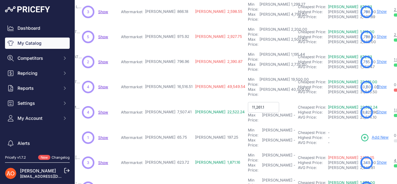
type input "11,261.11"
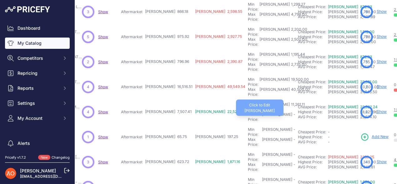
click at [248, 112] on div "Max Price: RON -" at bounding box center [272, 117] width 48 height 10
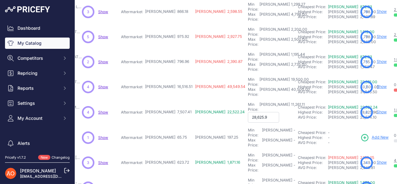
type input "28,625.96"
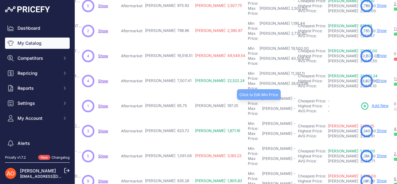
click at [248, 96] on div "Min Price: RON -" at bounding box center [272, 101] width 48 height 10
type input "98.62"
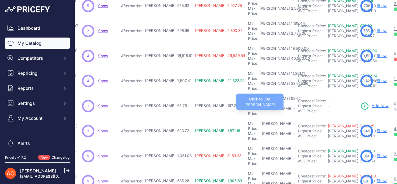
click at [248, 106] on div "Max Price: RON -" at bounding box center [272, 111] width 48 height 10
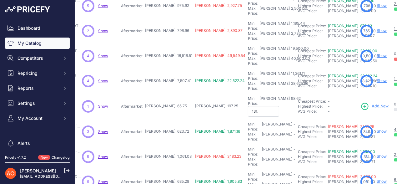
type input "131.5"
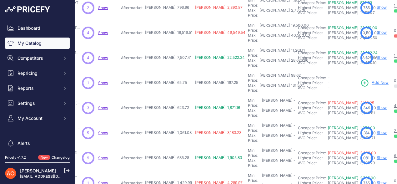
scroll to position [188, 121]
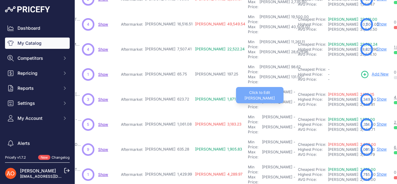
click at [248, 99] on div "Max Price: RON -" at bounding box center [272, 104] width 48 height 10
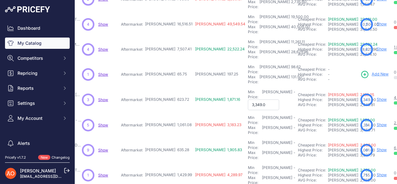
type input "3,349.00"
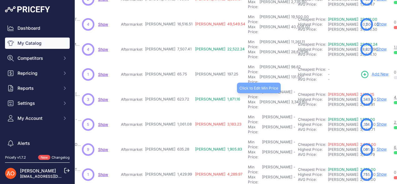
click at [248, 89] on div "Min Price: RON -" at bounding box center [272, 94] width 48 height 10
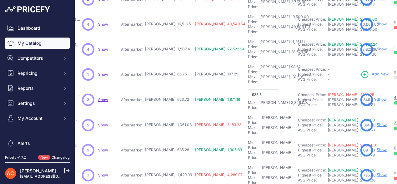
type input "935.58"
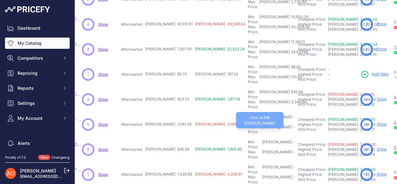
click at [292, 124] on div "-" at bounding box center [293, 129] width 3 height 10
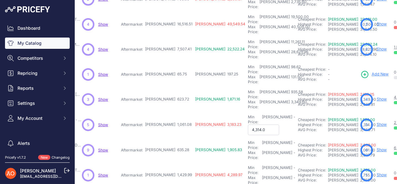
type input "4,314.00"
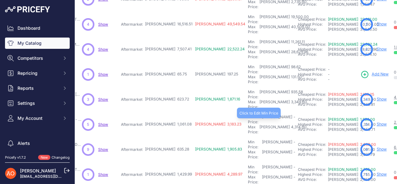
click at [248, 114] on div "Min Price: RON -" at bounding box center [272, 119] width 48 height 10
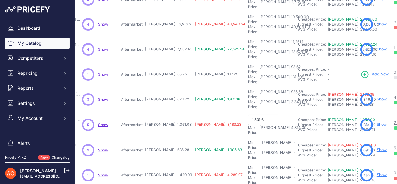
type input "1,591.62"
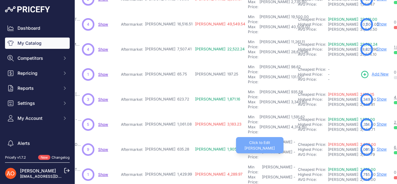
click at [248, 149] on div "Max Price: RON -" at bounding box center [272, 154] width 48 height 10
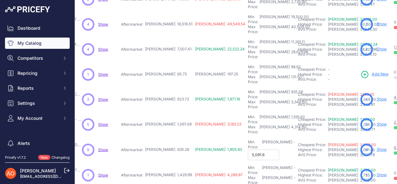
type input "5,091.60"
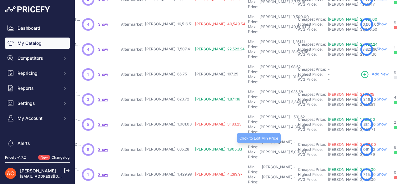
click at [248, 139] on div "Min Price: RON -" at bounding box center [272, 144] width 48 height 10
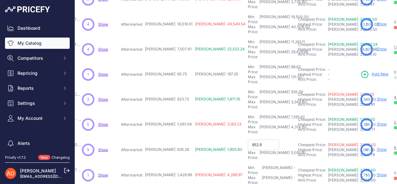
type input "952.92"
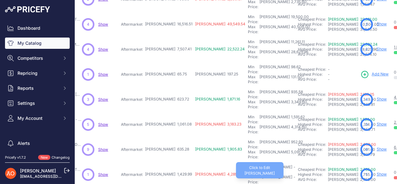
click at [248, 174] on div "Max Price: RON -" at bounding box center [272, 179] width 48 height 10
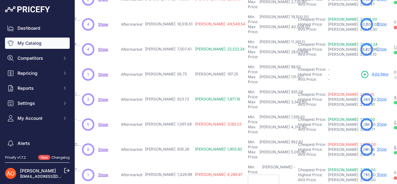
scroll to position [196, 121]
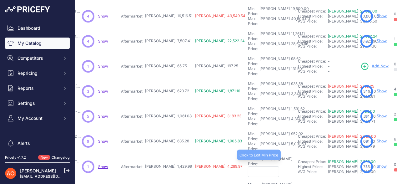
click at [292, 156] on div "-" at bounding box center [293, 161] width 3 height 10
type input "2,144.98"
click at [248, 166] on input "text" at bounding box center [263, 171] width 31 height 11
type input "2,755.00"
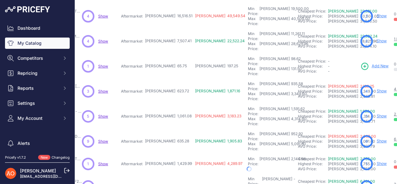
scroll to position [195, 121]
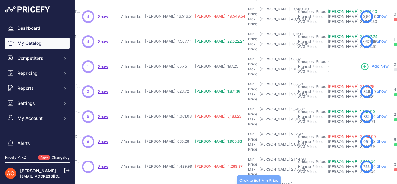
click at [248, 182] on div "Min Price: RON -" at bounding box center [272, 187] width 48 height 10
type input "3,378.45"
type input "8,446.14"
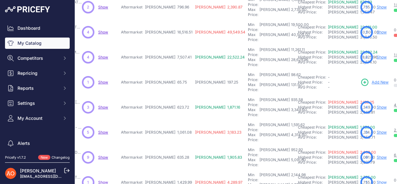
scroll to position [211, 121]
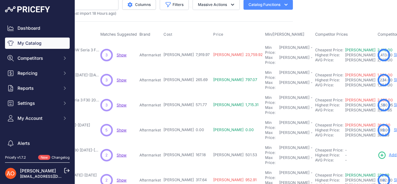
scroll to position [0, 102]
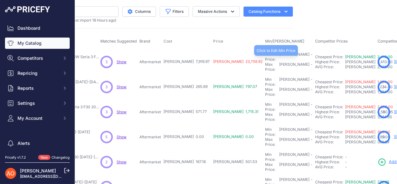
click at [265, 57] on div "Min Price: RON -" at bounding box center [289, 57] width 48 height 10
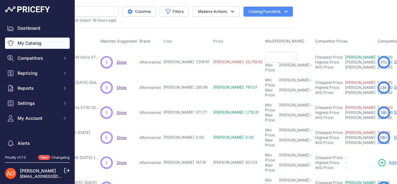
drag, startPoint x: 172, startPoint y: 58, endPoint x: 189, endPoint y: 61, distance: 17.7
click at [189, 61] on tr "Kit Exterior Complet G20 LCI M-Tech - BMW Seria 3 F30" at bounding box center [259, 62] width 563 height 26
click at [265, 55] on input "text" at bounding box center [280, 57] width 31 height 11
click at [265, 58] on input "text" at bounding box center [280, 57] width 31 height 11
type input "11,879.95"
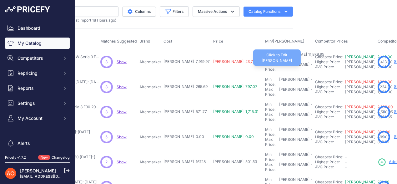
click at [265, 62] on div "Max Price: RON -" at bounding box center [289, 67] width 48 height 10
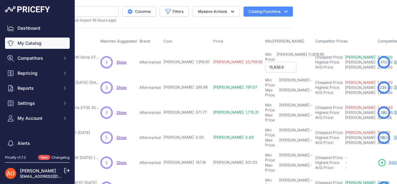
type input "15,839.94"
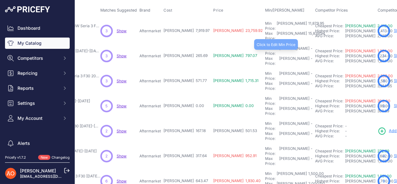
click at [265, 46] on div "Min Price: RON -" at bounding box center [289, 51] width 48 height 10
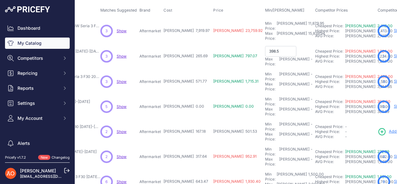
type input "398.53"
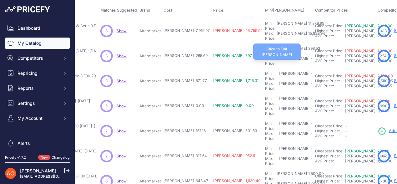
click at [265, 56] on div "Max Price: RON -" at bounding box center [289, 61] width 48 height 10
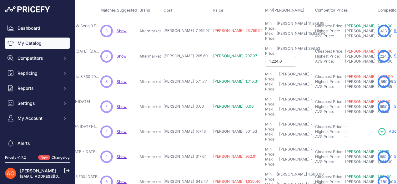
type input "1,224.00"
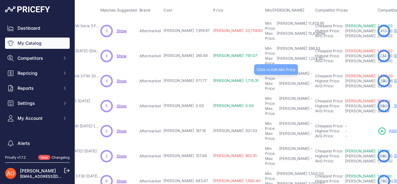
click at [265, 71] on div "Min Price: RON -" at bounding box center [289, 76] width 48 height 10
type input "857.65"
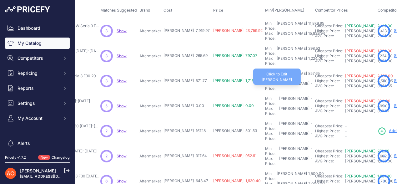
click at [265, 81] on div "Max Price: RON -" at bounding box center [289, 86] width 48 height 10
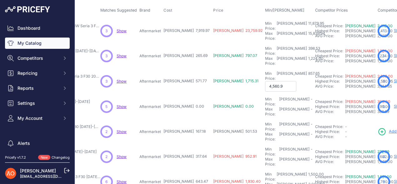
type input "4,560.95"
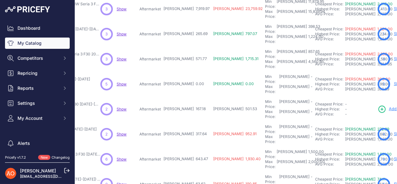
scroll to position [63, 102]
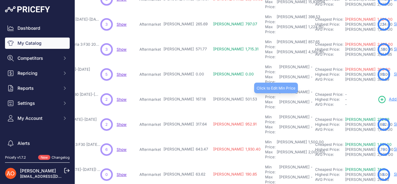
click at [265, 89] on div "Min Price: RON -" at bounding box center [289, 94] width 48 height 10
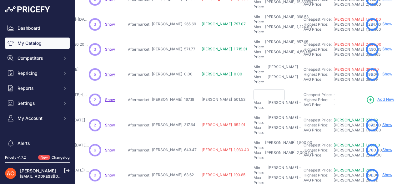
scroll to position [63, 130]
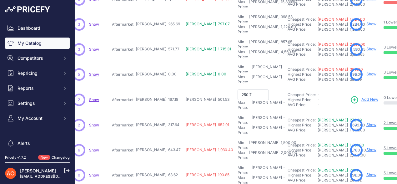
type input "250.77"
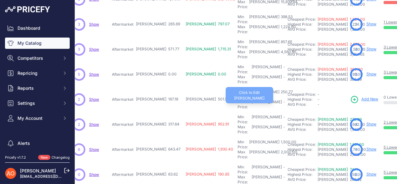
click at [238, 99] on div "Max Price: RON -" at bounding box center [262, 104] width 48 height 10
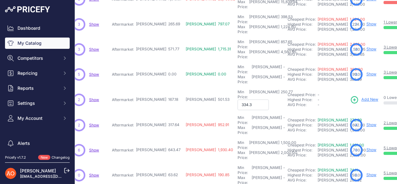
type input "334.36"
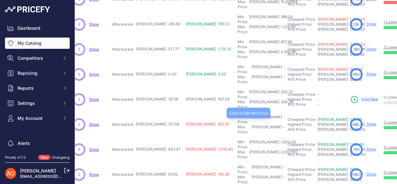
click at [282, 114] on div "-" at bounding box center [283, 119] width 3 height 10
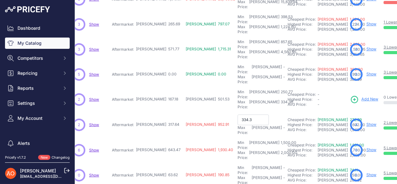
type input "334.36"
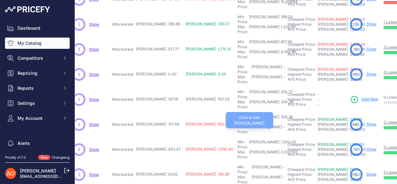
click at [238, 124] on div "Max Price: RON -" at bounding box center [262, 129] width 48 height 10
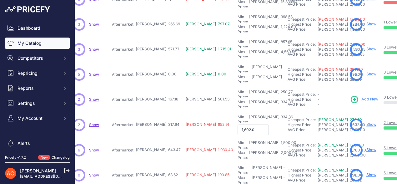
type input "1,602.00"
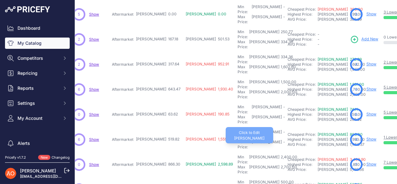
scroll to position [125, 130]
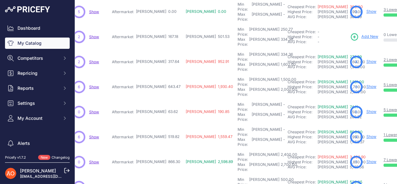
drag, startPoint x: 144, startPoint y: 74, endPoint x: 158, endPoint y: 74, distance: 13.8
click at [158, 99] on td "RON 63.62" at bounding box center [160, 111] width 50 height 25
click at [238, 102] on div "Min Price: RON -" at bounding box center [262, 107] width 48 height 10
type input "95.43"
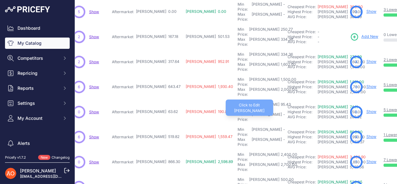
click at [282, 112] on div "-" at bounding box center [283, 117] width 3 height 10
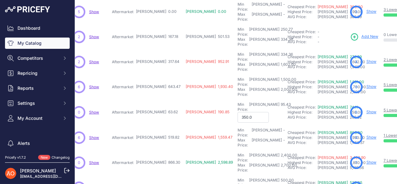
type input "350.00"
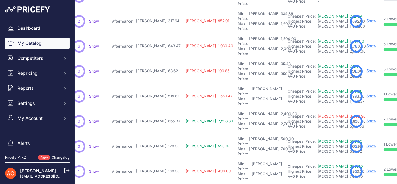
scroll to position [156, 130]
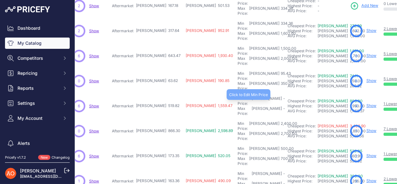
click at [238, 96] on div "Min Price: RON -" at bounding box center [262, 101] width 48 height 10
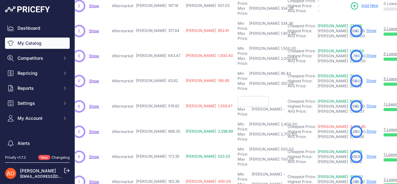
drag, startPoint x: 146, startPoint y: 62, endPoint x: 158, endPoint y: 63, distance: 12.3
click at [158, 93] on td "RON 519.82" at bounding box center [160, 106] width 50 height 26
click at [238, 96] on input "text" at bounding box center [253, 101] width 31 height 11
type input "779.73"
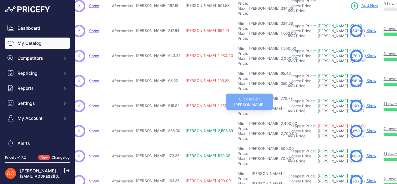
click at [238, 106] on div "Max Price: RON -" at bounding box center [262, 111] width 48 height 10
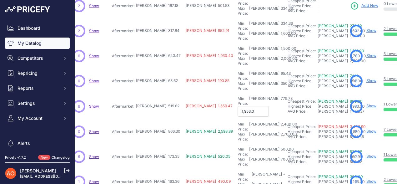
type input "1,953.00"
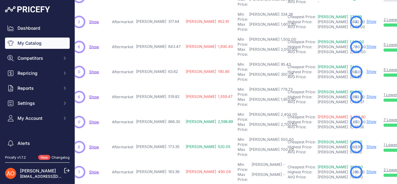
scroll to position [188, 130]
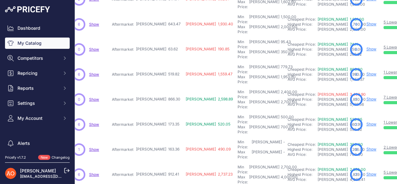
drag, startPoint x: 112, startPoint y: 71, endPoint x: 163, endPoint y: 72, distance: 51.0
click at [163, 112] on tr "Praguri M-Tech - BMW Seria 4 F32/F33 2015-2019 Show" at bounding box center [231, 124] width 563 height 25
click at [160, 87] on td "RON 866.30" at bounding box center [160, 99] width 50 height 25
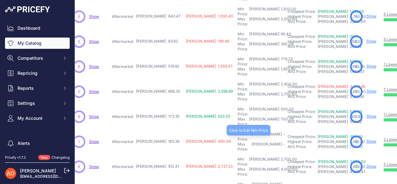
click at [238, 132] on div "Min Price: RON -" at bounding box center [262, 137] width 48 height 10
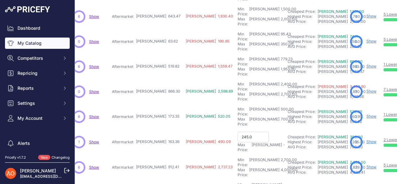
type input "245.04"
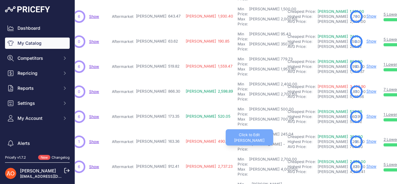
click at [238, 142] on div "Max Price: RON -" at bounding box center [262, 147] width 48 height 10
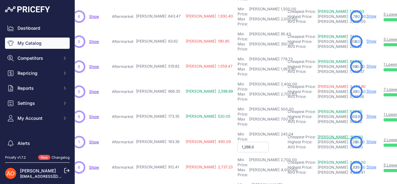
type input "1,266.00"
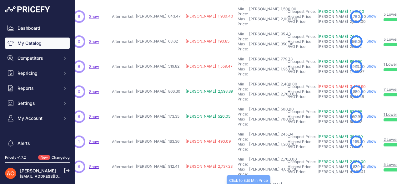
click at [238, 182] on div "Min Price: RON -" at bounding box center [262, 187] width 48 height 10
type input "5,085.01"
type input "6,780.02"
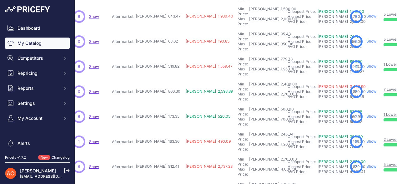
type input "1,541.79"
drag, startPoint x: 145, startPoint y: 142, endPoint x: 161, endPoint y: 144, distance: 16.1
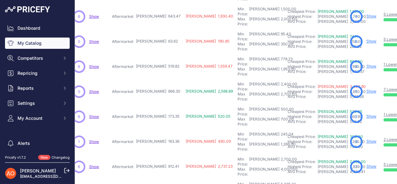
type input "2,055.72"
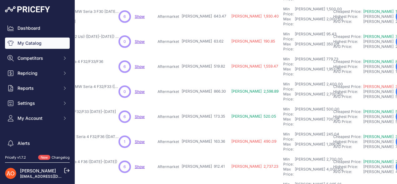
scroll to position [195, 79]
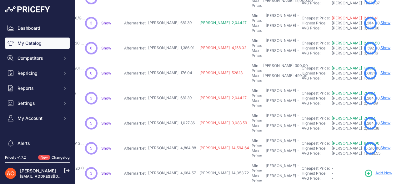
scroll to position [195, 118]
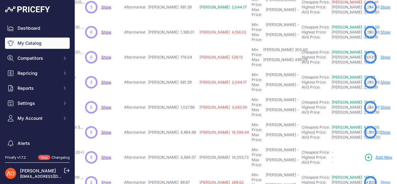
scroll to position [211, 118]
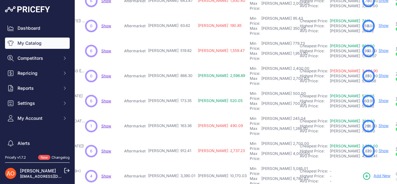
scroll to position [195, 102]
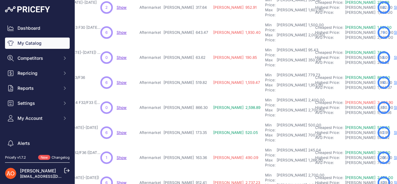
scroll to position [211, 102]
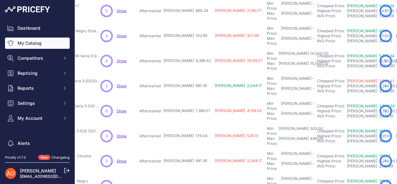
scroll to position [0, 102]
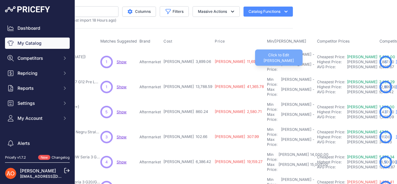
click at [267, 62] on div "Max Price: RON -" at bounding box center [291, 67] width 48 height 10
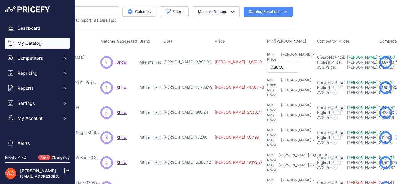
type input "7,887.00"
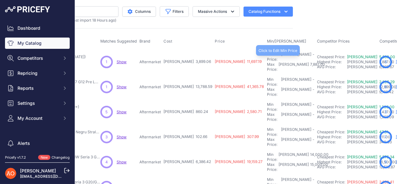
click at [267, 56] on div "Min Price: RON -" at bounding box center [291, 57] width 48 height 10
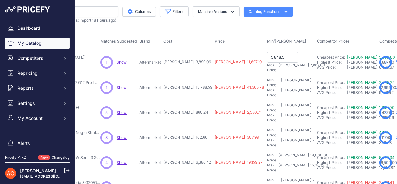
type input "5,848.59"
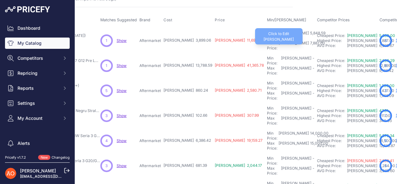
scroll to position [31, 102]
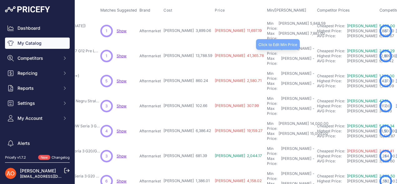
click at [267, 46] on div "Min Price: RON -" at bounding box center [291, 51] width 48 height 10
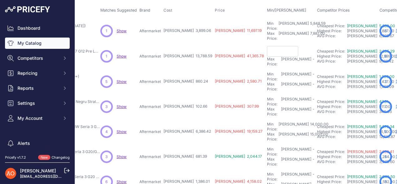
click at [214, 43] on td "RON 41,365.78" at bounding box center [240, 56] width 52 height 26
click at [267, 46] on input "text" at bounding box center [282, 51] width 31 height 11
type input "8,050.00"
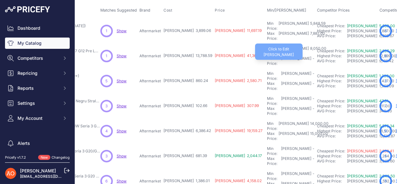
click at [267, 56] on div "Max Price: RON -" at bounding box center [291, 61] width 48 height 10
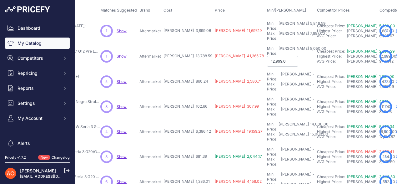
type input "12,999.00"
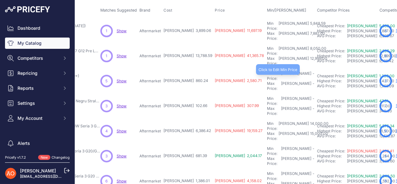
click at [267, 71] on div "Min Price: RON -" at bounding box center [291, 76] width 48 height 10
type input "1,290.36"
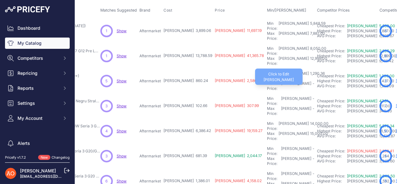
click at [267, 81] on div "Max Price: RON -" at bounding box center [291, 86] width 48 height 10
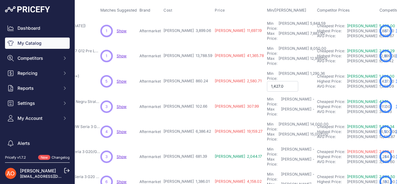
type input "1,427.00"
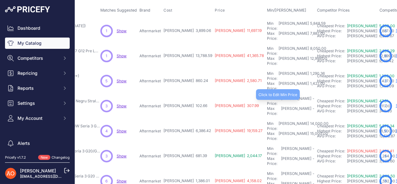
click at [267, 96] on div "Min Price: RON -" at bounding box center [291, 101] width 48 height 10
click at [267, 96] on input "text" at bounding box center [282, 101] width 31 height 11
type input "153.99"
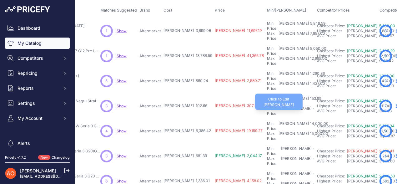
click at [267, 106] on div "Max Price: RON -" at bounding box center [291, 111] width 48 height 10
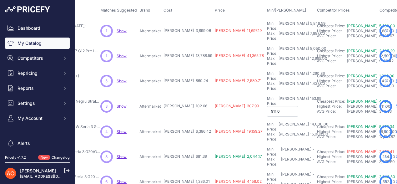
type input "911.00"
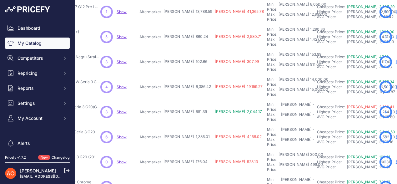
scroll to position [63, 102]
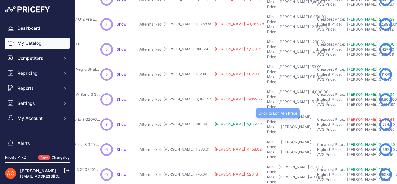
click at [267, 114] on div "Min Price: RON -" at bounding box center [291, 119] width 48 height 10
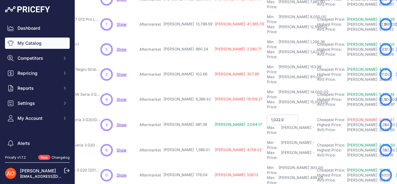
type input "1,022.08"
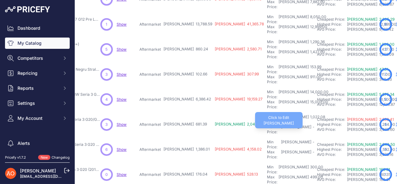
click at [281, 124] on div "[PERSON_NAME]" at bounding box center [296, 129] width 30 height 10
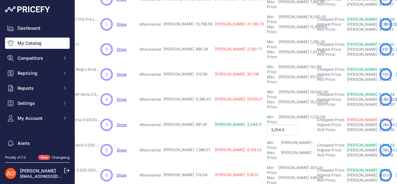
type input "3,254.00"
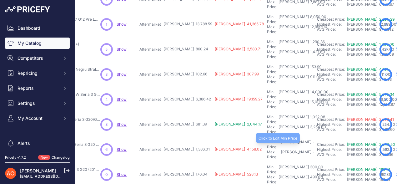
click at [267, 139] on div "Min Price: RON -" at bounding box center [291, 144] width 48 height 10
type input "2,079.01"
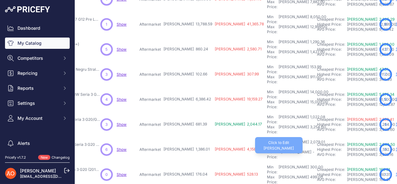
click at [267, 149] on div "Max Price: RON -" at bounding box center [291, 154] width 48 height 10
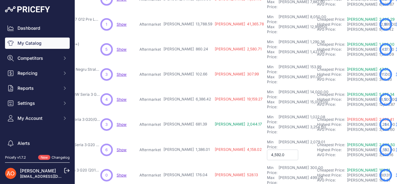
type input "4,592.00"
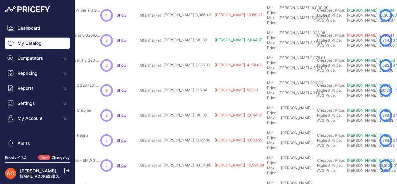
scroll to position [156, 102]
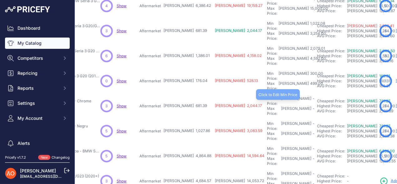
click at [267, 96] on div "Min Price: RON -" at bounding box center [291, 101] width 48 height 10
click at [267, 96] on input "text" at bounding box center [282, 101] width 31 height 11
type input "1,022.08"
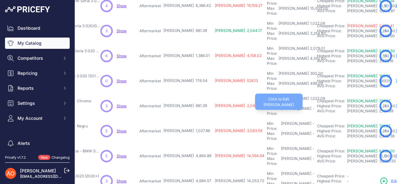
click at [267, 106] on div "Max Price: RON -" at bounding box center [291, 111] width 48 height 10
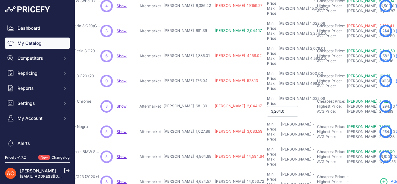
type input "3,264.00"
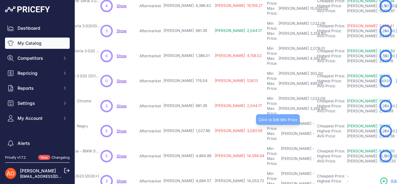
click at [267, 121] on div "Min Price: RON -" at bounding box center [291, 126] width 48 height 10
click at [267, 121] on input "text" at bounding box center [282, 126] width 31 height 11
type input "1,541.79"
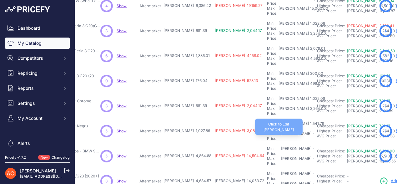
click at [267, 131] on div "Max Price: RON -" at bounding box center [291, 136] width 48 height 10
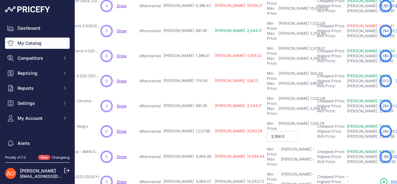
type input "3,264.00"
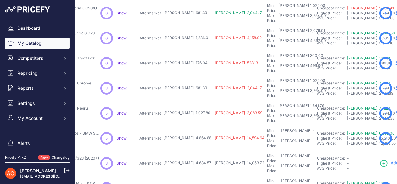
scroll to position [188, 102]
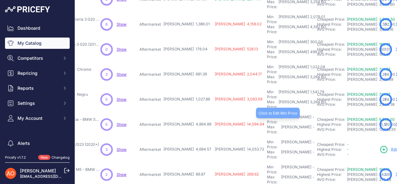
click at [267, 114] on div "Min Price: RON -" at bounding box center [291, 119] width 48 height 10
click at [267, 114] on input "text" at bounding box center [282, 119] width 31 height 11
click at [267, 114] on input "5" at bounding box center [282, 119] width 31 height 11
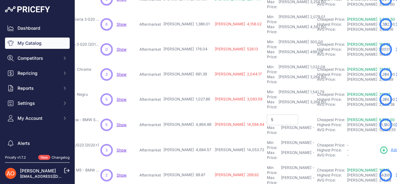
click at [267, 114] on input "5" at bounding box center [282, 119] width 31 height 11
type input "5,400.00"
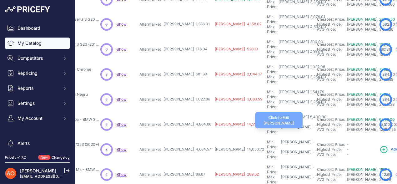
click at [267, 124] on div "Max Price: RON -" at bounding box center [291, 129] width 48 height 10
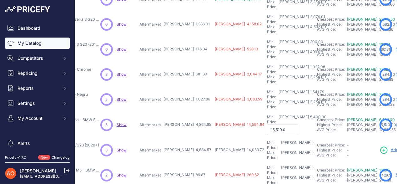
type input "15,510.00"
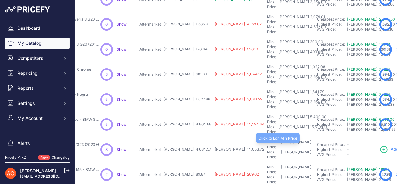
click at [267, 139] on div "Min Price: RON -" at bounding box center [291, 144] width 48 height 10
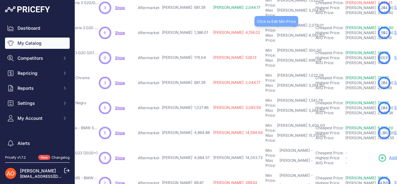
scroll to position [189, 104]
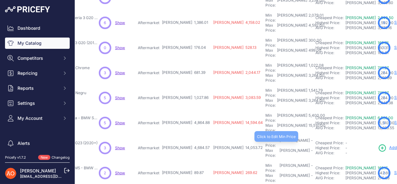
click at [265, 138] on div "Min Price: RON -" at bounding box center [289, 143] width 48 height 10
drag, startPoint x: 172, startPoint y: 90, endPoint x: 188, endPoint y: 90, distance: 15.9
click at [188, 135] on td "RON 4,684.57" at bounding box center [186, 148] width 51 height 26
click at [265, 138] on input "text" at bounding box center [280, 143] width 31 height 11
type input "7,026.85"
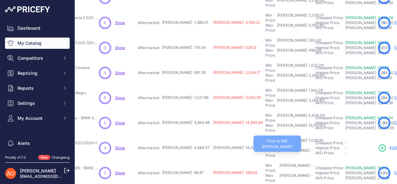
click at [265, 148] on div "Max Price: RON -" at bounding box center [289, 153] width 48 height 10
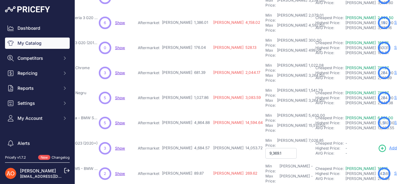
type input "9,369.14"
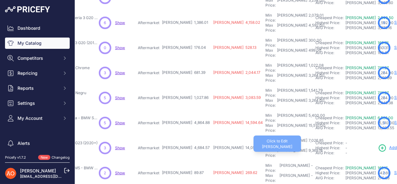
scroll to position [195, 104]
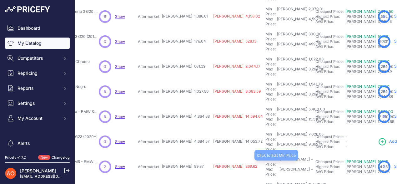
click at [265, 157] on div "Min Price: RON -" at bounding box center [289, 162] width 48 height 10
type input "134.80"
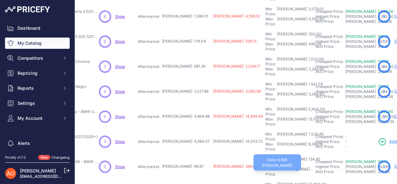
click at [265, 167] on div "Max Price: RON -" at bounding box center [289, 172] width 48 height 10
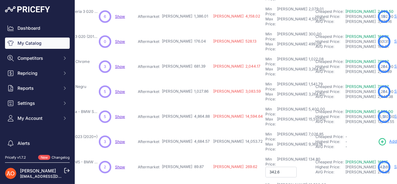
type input "342.69"
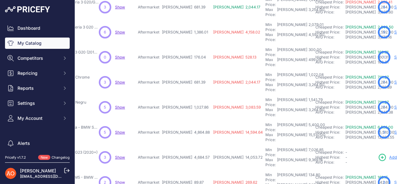
scroll to position [211, 104]
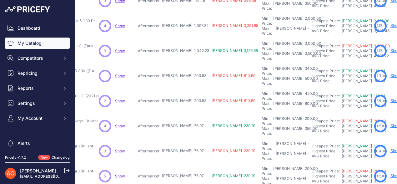
scroll to position [195, 101]
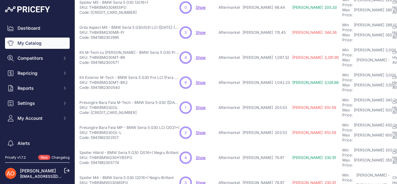
scroll to position [211, 23]
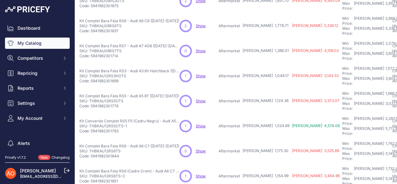
scroll to position [195, 23]
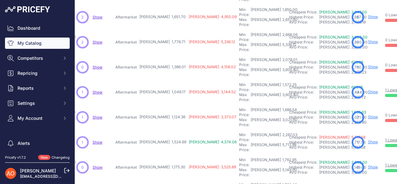
scroll to position [195, 126]
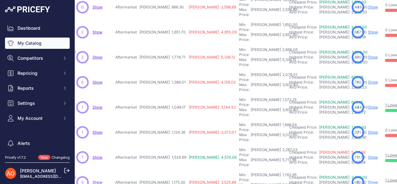
scroll to position [211, 126]
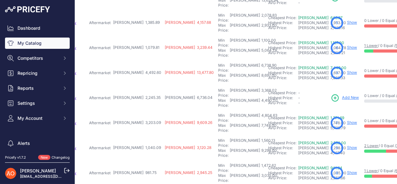
scroll to position [195, 153]
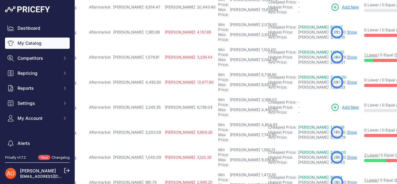
scroll to position [211, 153]
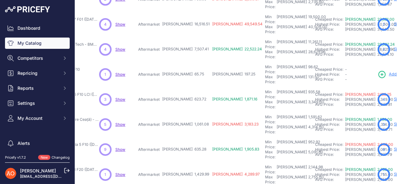
scroll to position [195, 103]
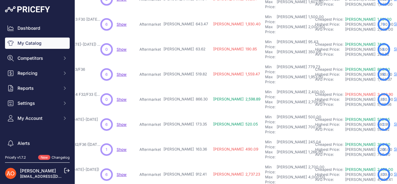
scroll to position [195, 102]
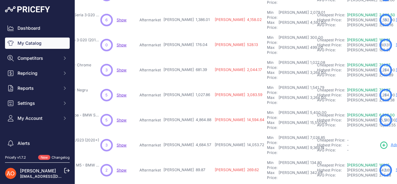
scroll to position [195, 102]
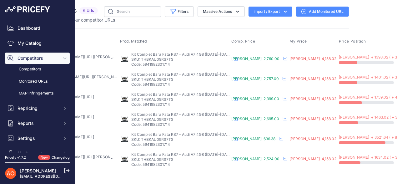
scroll to position [0, 51]
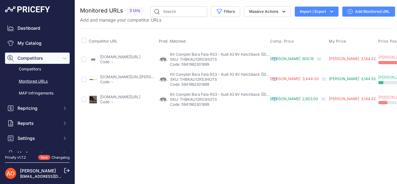
click at [125, 55] on link "autotuningeurope.com/products/front-bumper-suitable-for-audi-a3-8v-2012-2015-ha…" at bounding box center [120, 56] width 40 height 5
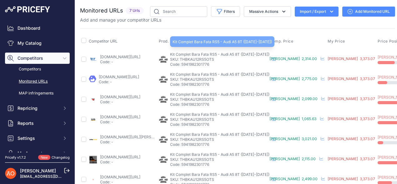
scroll to position [16, 0]
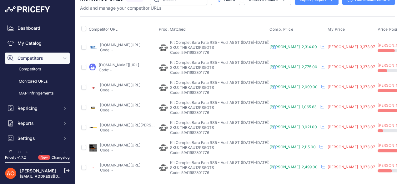
click at [125, 103] on link "[DOMAIN_NAME][URL]" at bounding box center [120, 105] width 40 height 5
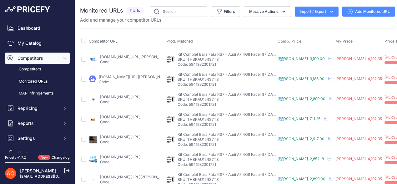
click at [125, 116] on link "[DOMAIN_NAME][URL]" at bounding box center [120, 116] width 40 height 5
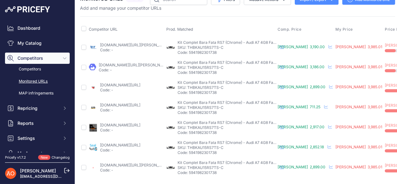
click at [122, 103] on link "[DOMAIN_NAME][URL]" at bounding box center [120, 105] width 40 height 5
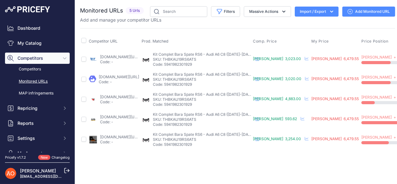
click at [127, 115] on link "autotuningeurope.com/products/rear-bumper-suitable-for-audi-a6-c8-4k-sedan-2018…" at bounding box center [120, 116] width 40 height 5
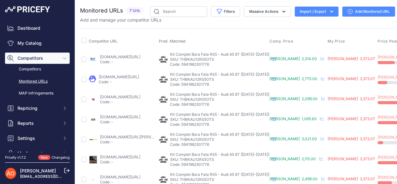
click at [114, 114] on link "[DOMAIN_NAME][URL]" at bounding box center [120, 116] width 40 height 5
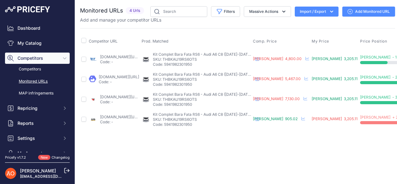
click at [121, 115] on link "[DOMAIN_NAME][URL]" at bounding box center [120, 116] width 40 height 5
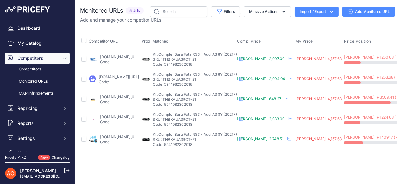
click at [120, 98] on link "autotuningeurope.com/products/front-bumper-suitable-for-audi-a3-8y-2020-sedan-s…" at bounding box center [120, 96] width 40 height 5
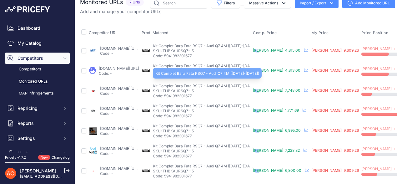
scroll to position [16, 0]
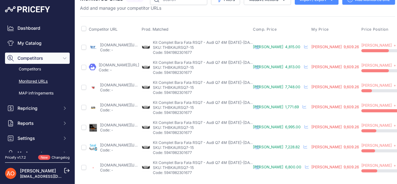
click at [116, 103] on link "autotuningeurope.com/products/front-bumper-suitable-for-audi-q7-4m-suv-2015-201…" at bounding box center [120, 105] width 40 height 5
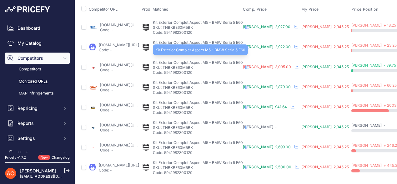
scroll to position [36, 0]
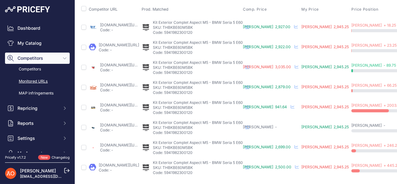
click at [124, 103] on link "autotuningeurope.com/ro/products/body-kit-suitable-for-bmw-5-series-e60-2003-20…" at bounding box center [120, 105] width 40 height 5
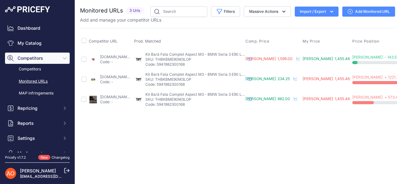
click at [117, 77] on link "[DOMAIN_NAME][URL]" at bounding box center [120, 76] width 40 height 5
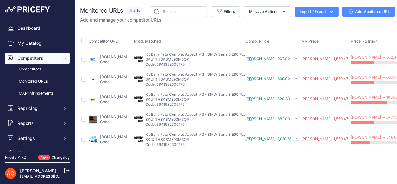
click at [111, 95] on link "autotuningeurope.com/products/front-bumper-suitable-for-bmw-3-series-e90-sedan-…" at bounding box center [120, 96] width 40 height 5
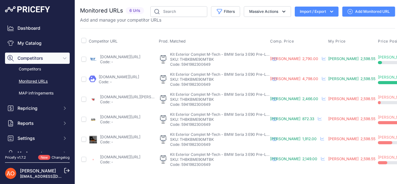
click at [109, 115] on link "[DOMAIN_NAME][URL]" at bounding box center [120, 116] width 40 height 5
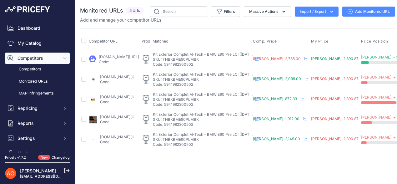
click at [117, 95] on link "[DOMAIN_NAME][URL]" at bounding box center [120, 96] width 40 height 5
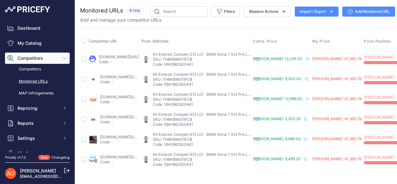
click at [119, 117] on link "autotuningeurope.com/products/body-kit-suitable-for-bmw-7-series-g12-2015-02201…" at bounding box center [120, 116] width 40 height 5
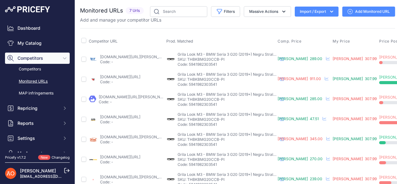
click at [128, 115] on link "[DOMAIN_NAME][URL]" at bounding box center [120, 116] width 40 height 5
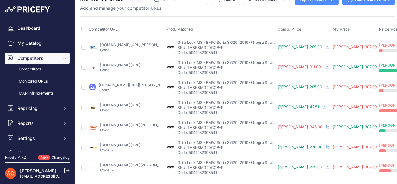
drag, startPoint x: 167, startPoint y: 24, endPoint x: 198, endPoint y: 24, distance: 31.3
click at [198, 24] on th "Prod. Matched" at bounding box center [220, 30] width 111 height 16
click at [264, 22] on th "Prod. Matched" at bounding box center [220, 30] width 111 height 16
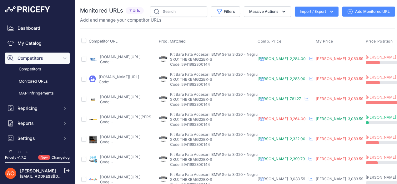
click at [128, 97] on link "[DOMAIN_NAME][URL]" at bounding box center [120, 96] width 40 height 5
